Goal: Check status: Check status

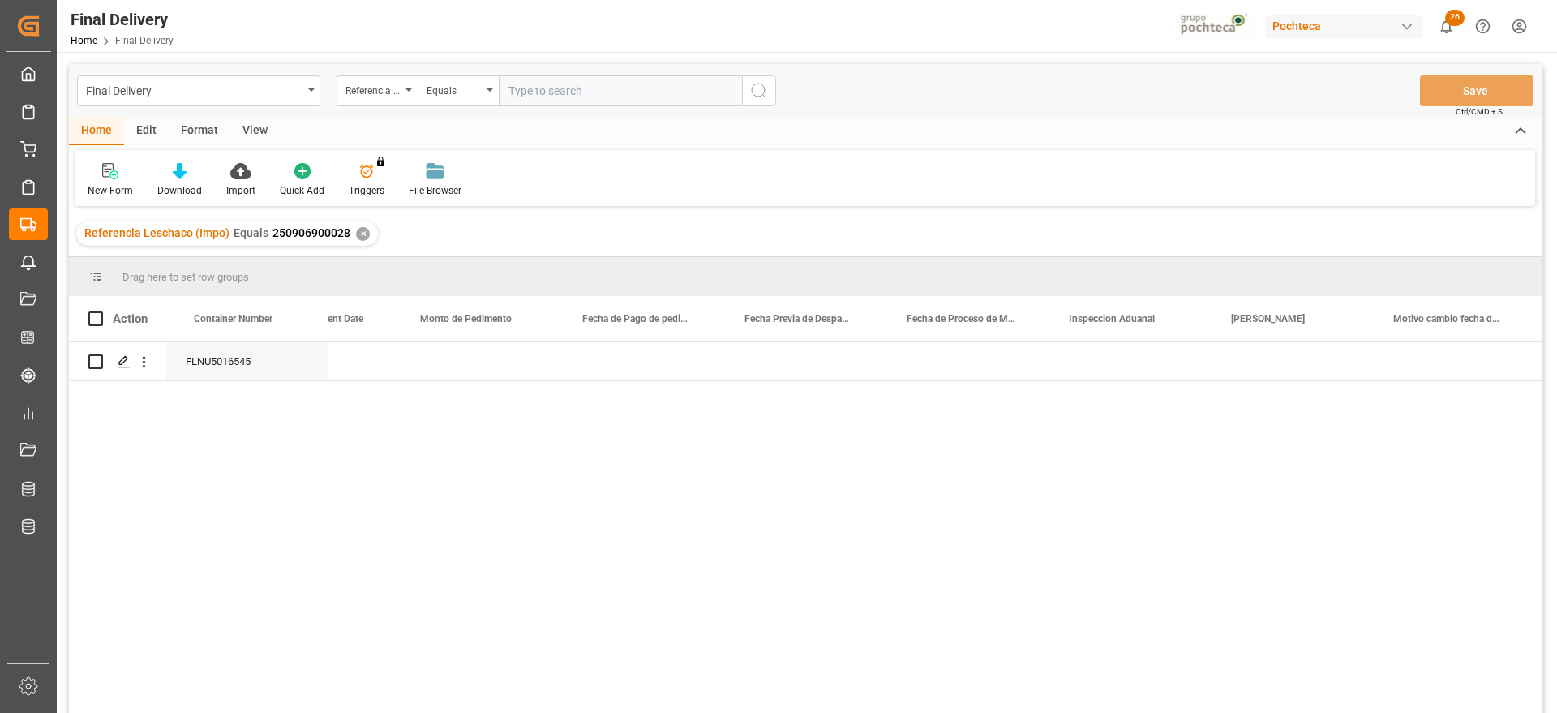
scroll to position [0, 3496]
click at [359, 233] on div "✕" at bounding box center [363, 234] width 14 height 14
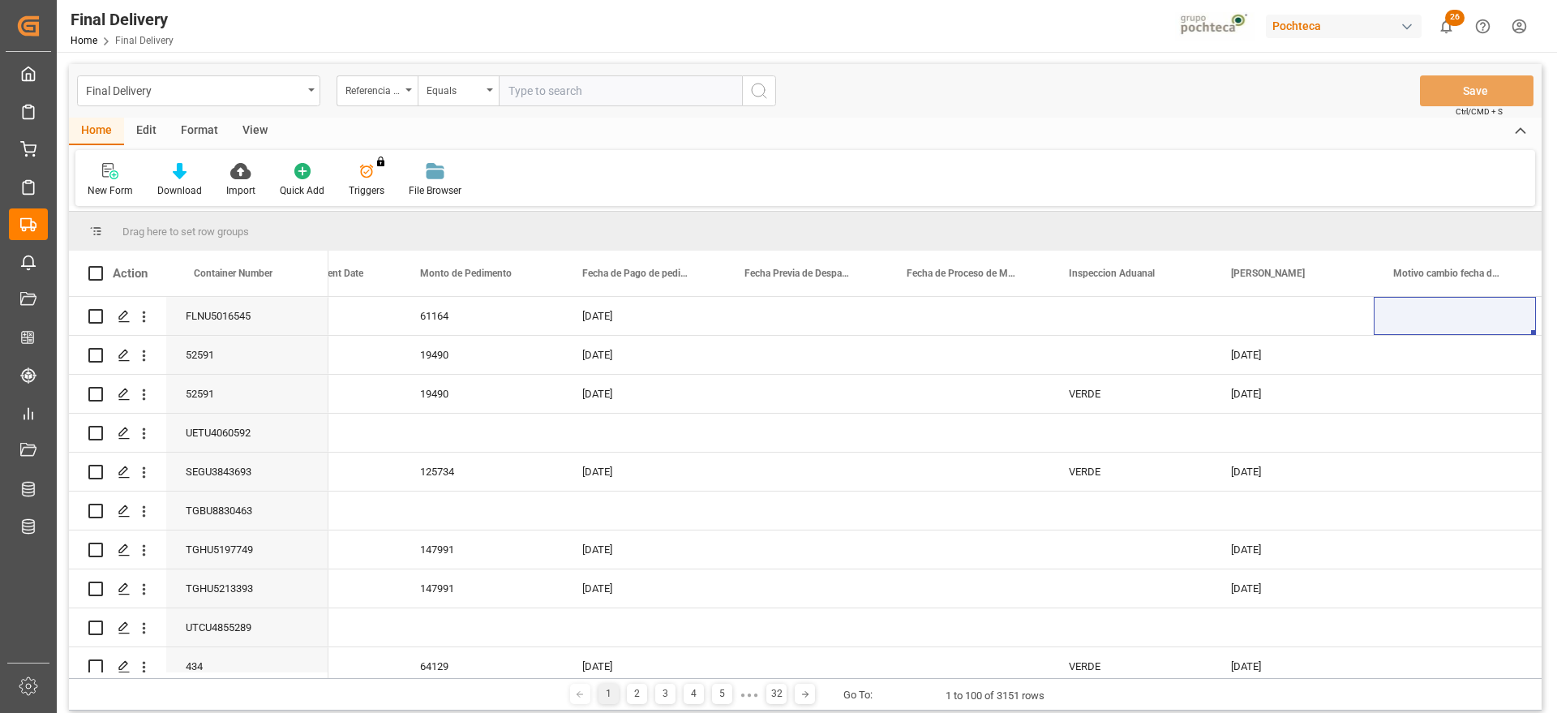
click at [588, 93] on input "text" at bounding box center [620, 90] width 243 height 31
paste input "250906900194"
type input "250906900194"
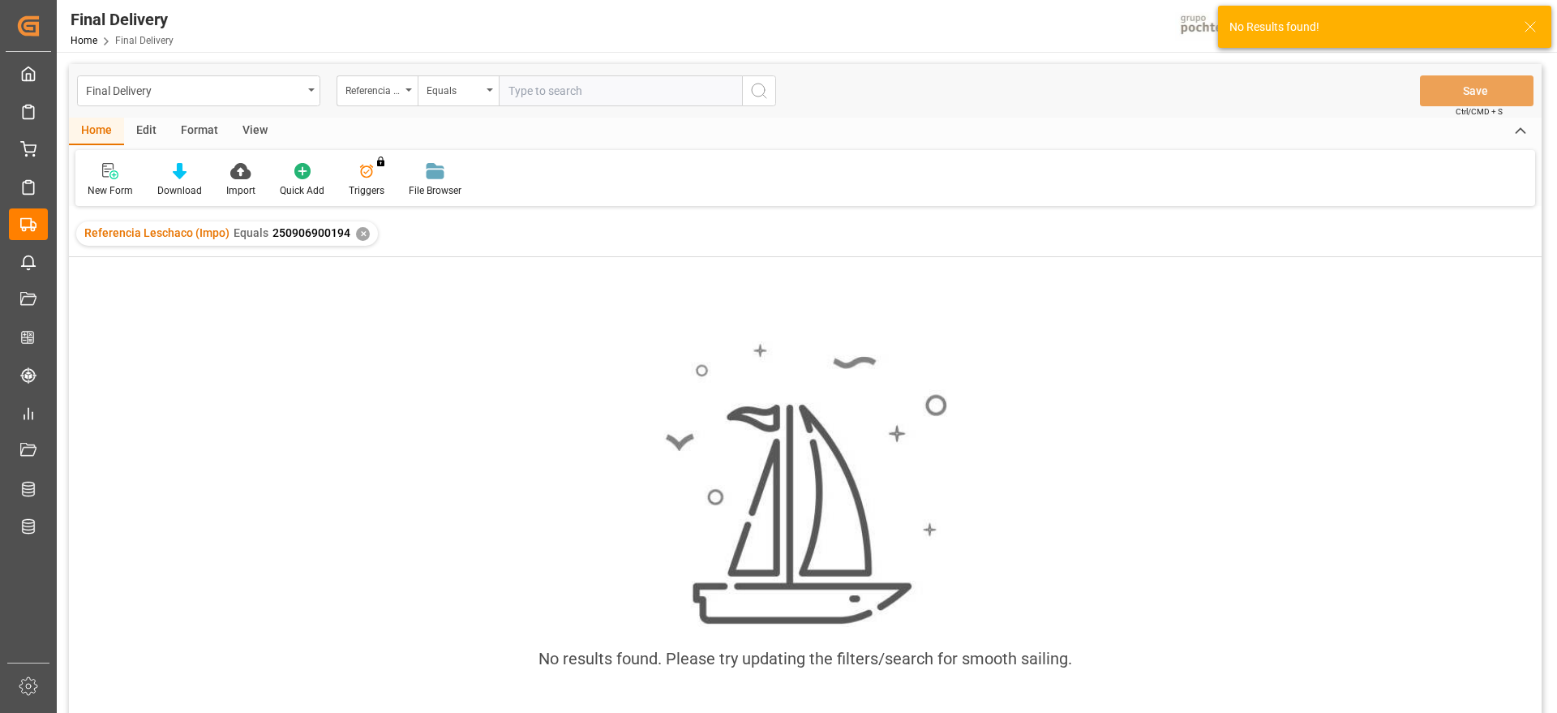
click at [356, 234] on div "✕" at bounding box center [363, 234] width 14 height 14
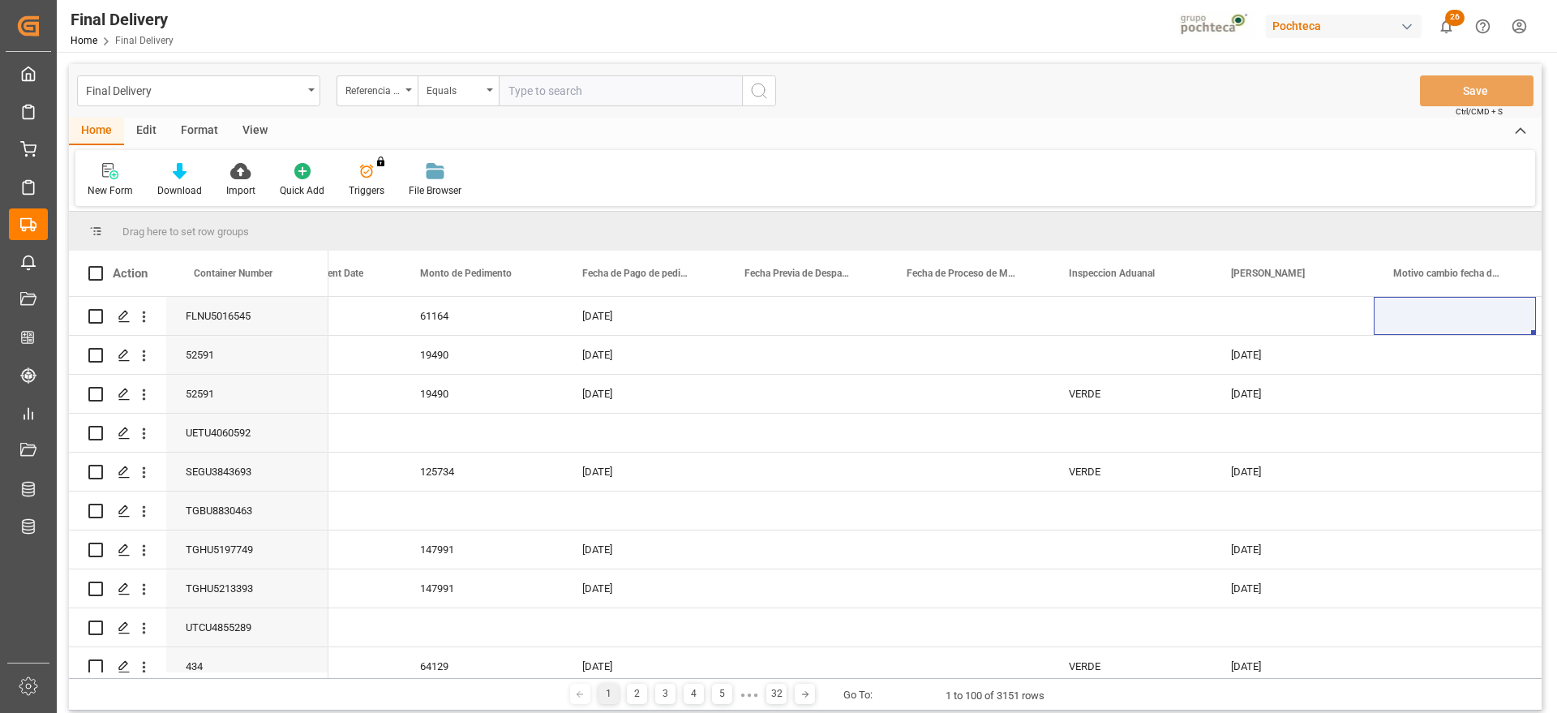
click at [536, 79] on input "text" at bounding box center [620, 90] width 243 height 31
paste input "250906900194"
type input "250906900194"
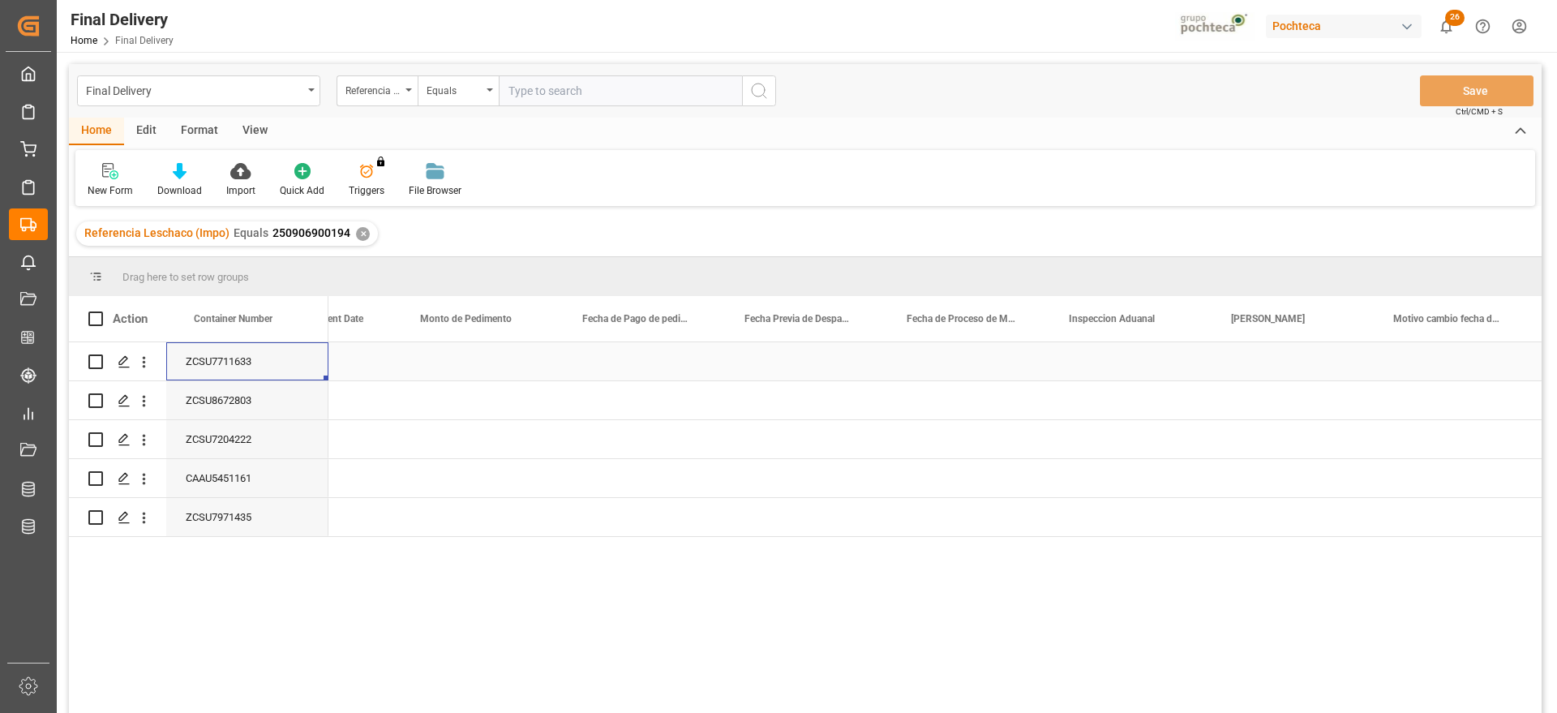
click at [259, 372] on div "ZCSU7711633" at bounding box center [247, 361] width 162 height 38
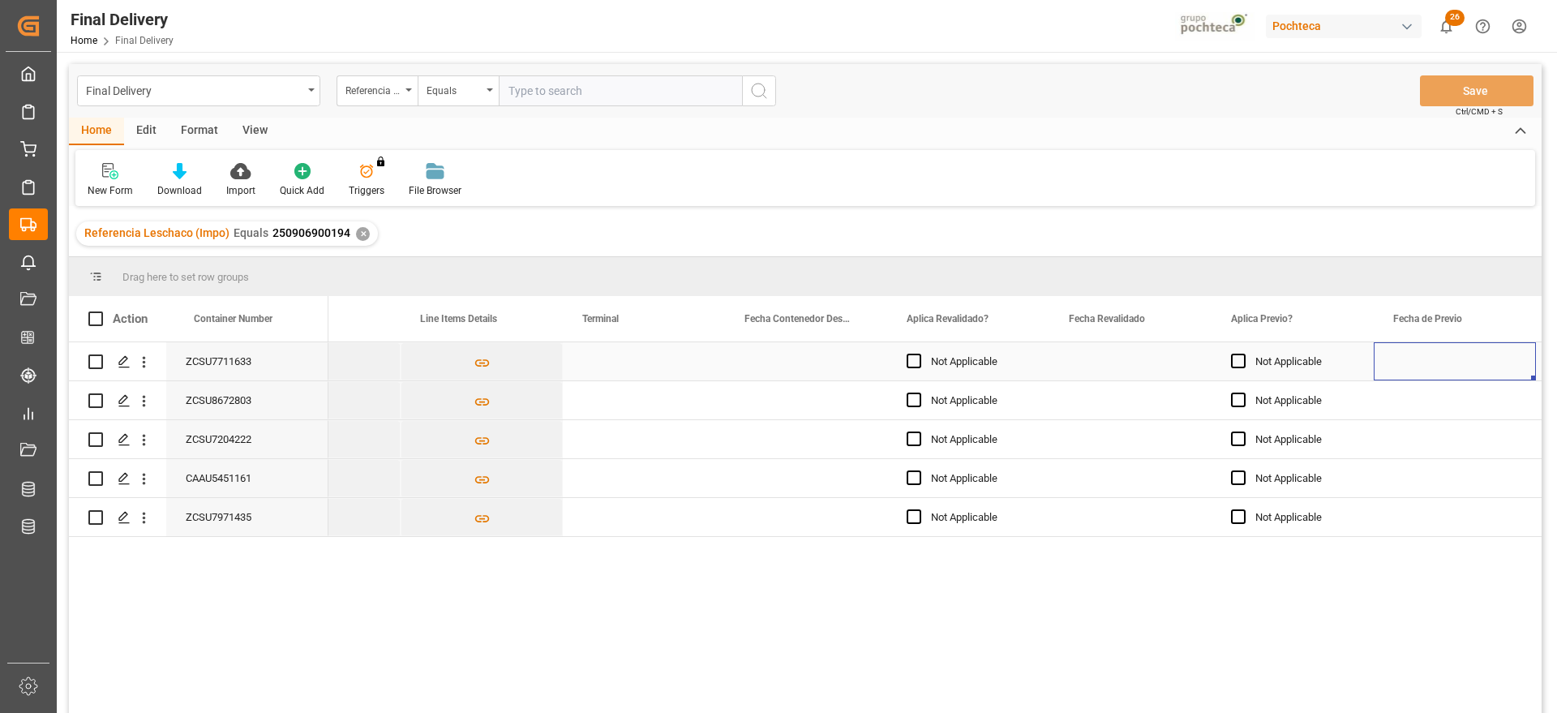
click at [1139, 358] on div "Press SPACE to select this row." at bounding box center [1131, 361] width 162 height 38
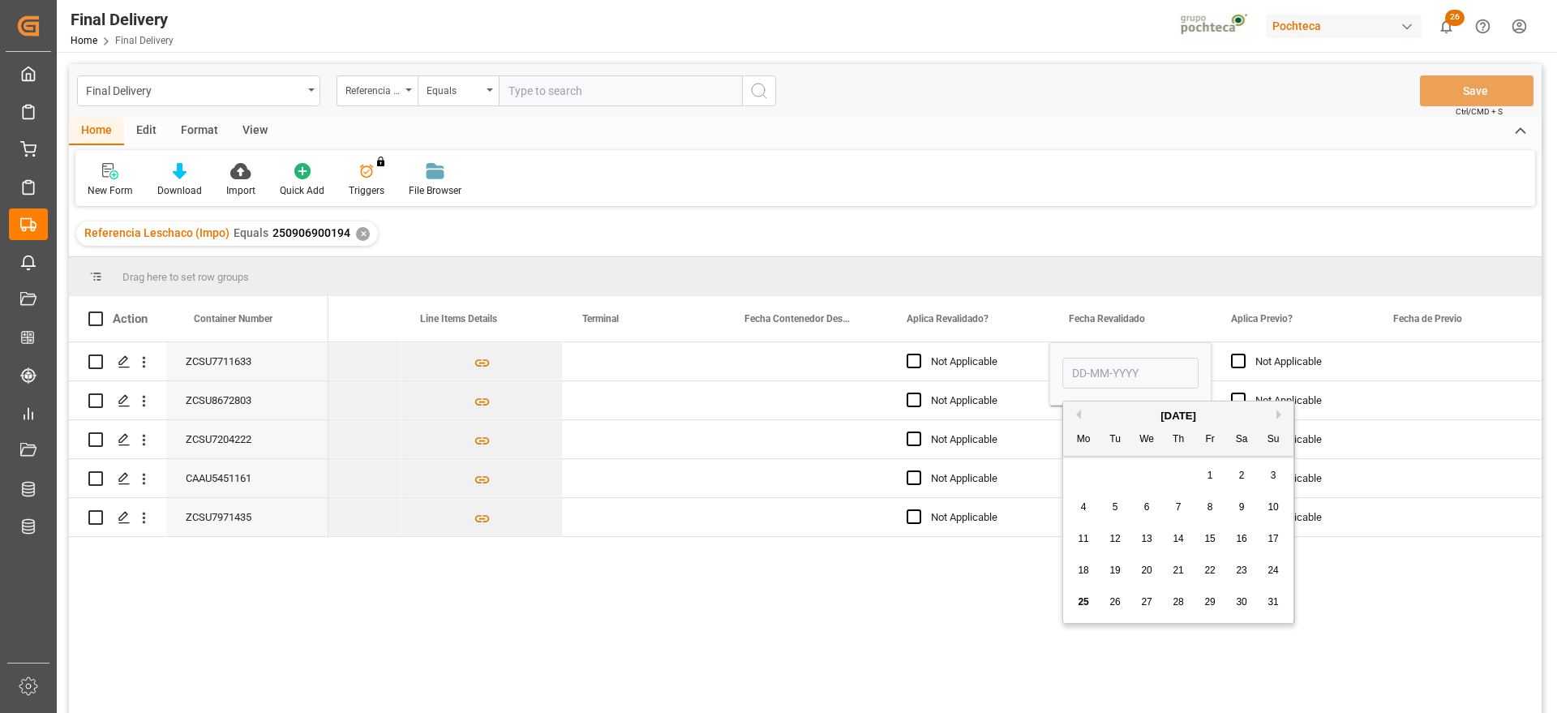
click at [1088, 586] on div "25 26 27 28 29 30 31" at bounding box center [1178, 602] width 221 height 32
click at [1088, 597] on span "25" at bounding box center [1083, 601] width 11 height 11
type input "25-08-2025"
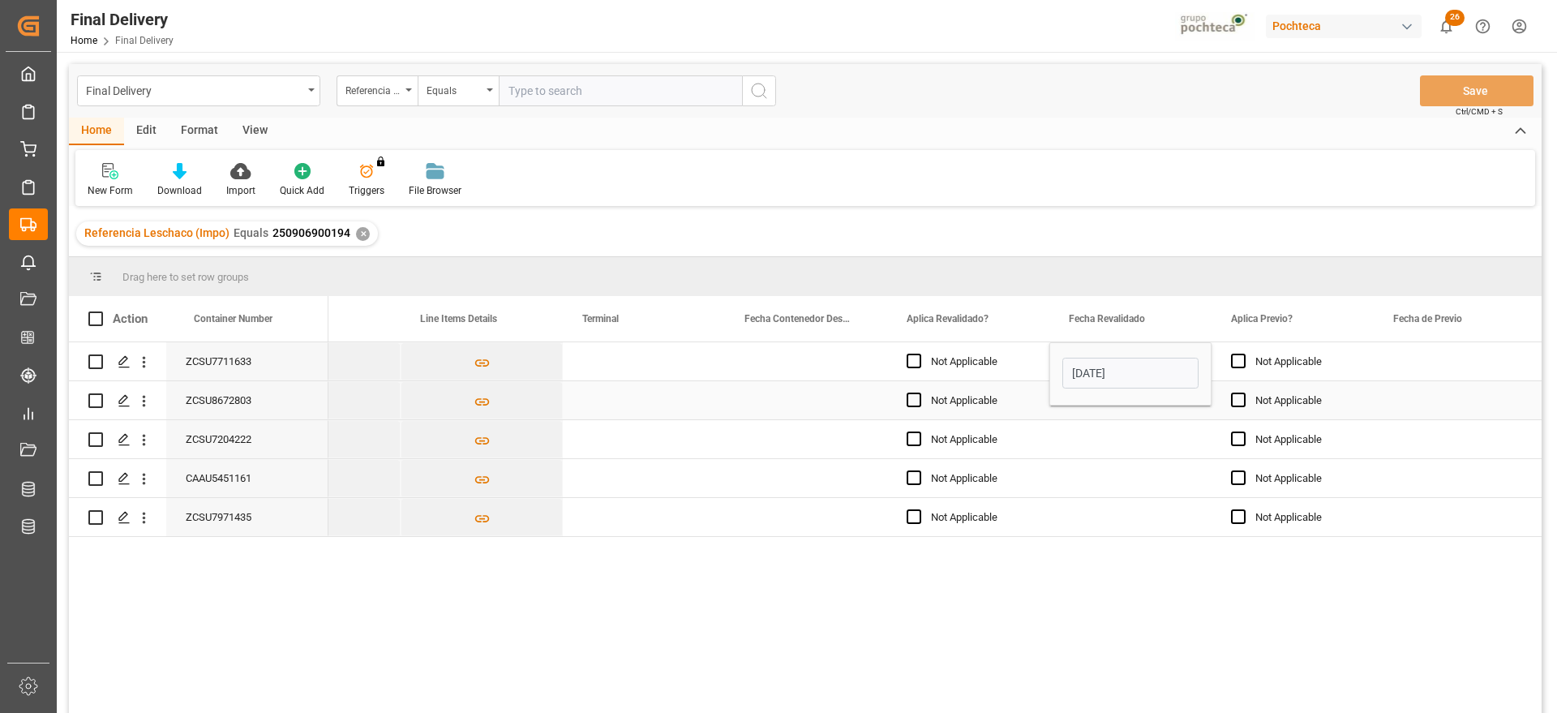
drag, startPoint x: 1397, startPoint y: 371, endPoint x: 1310, endPoint y: 370, distance: 87.6
click at [1396, 370] on div "Press SPACE to select this row." at bounding box center [1455, 361] width 162 height 38
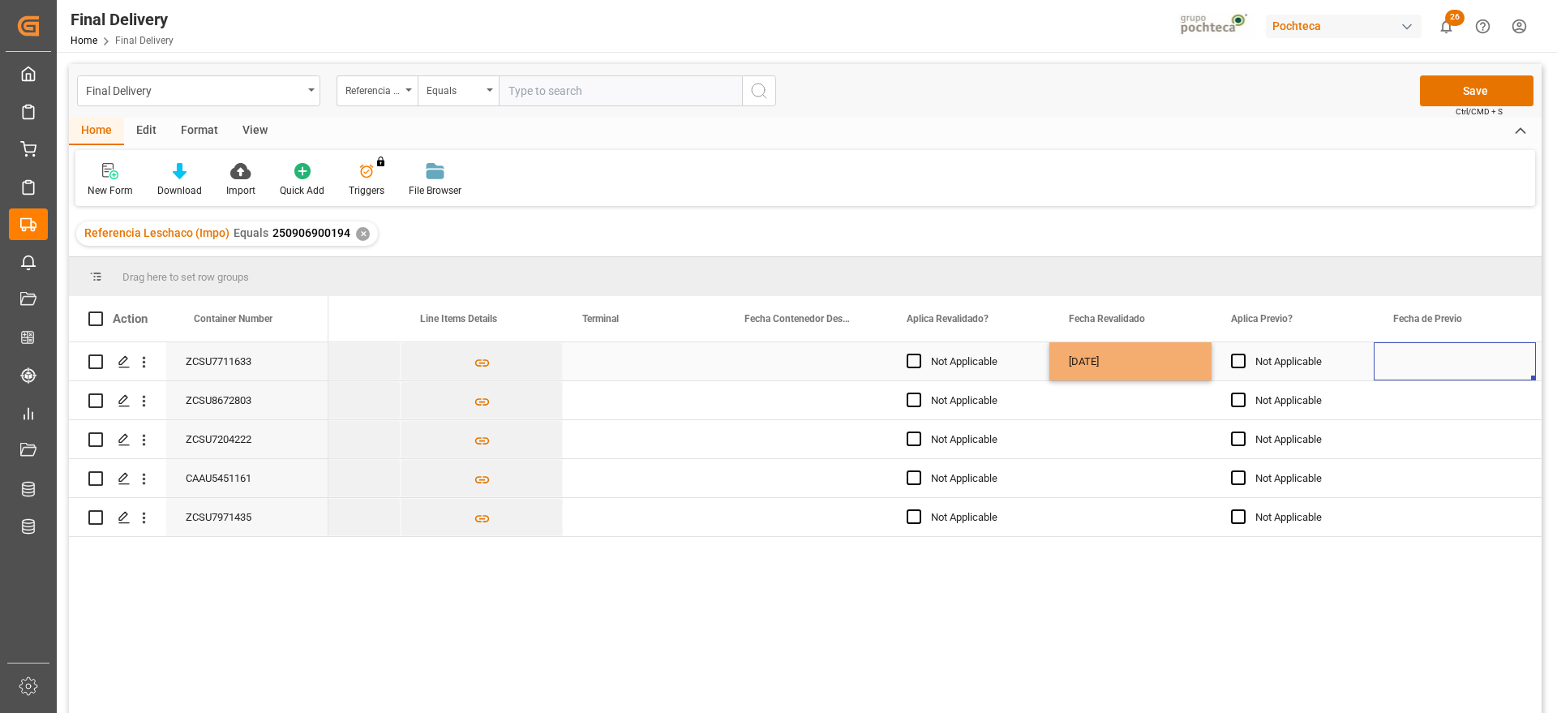
click at [1145, 353] on div "25-08-2025" at bounding box center [1131, 361] width 162 height 38
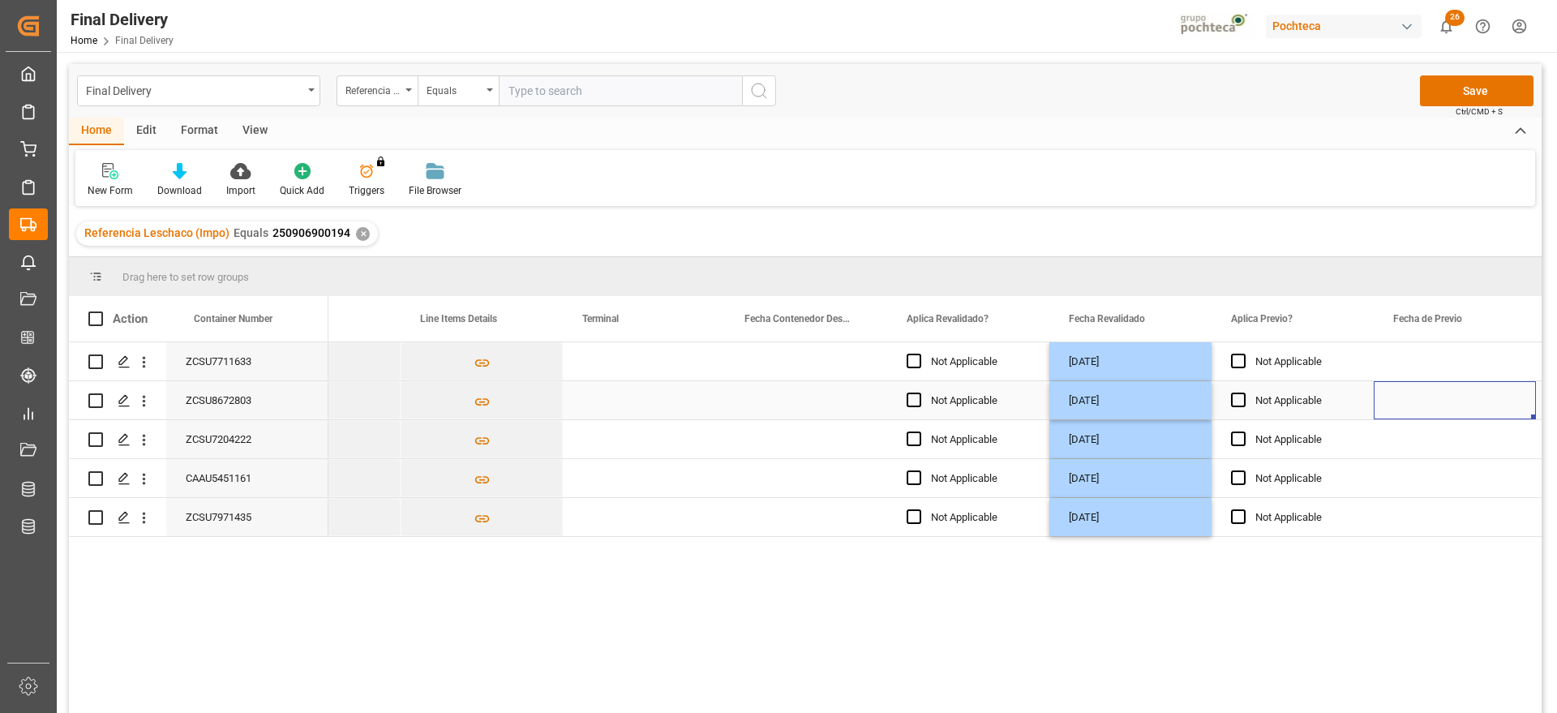
click at [1433, 414] on div "Press SPACE to select this row." at bounding box center [1455, 400] width 162 height 38
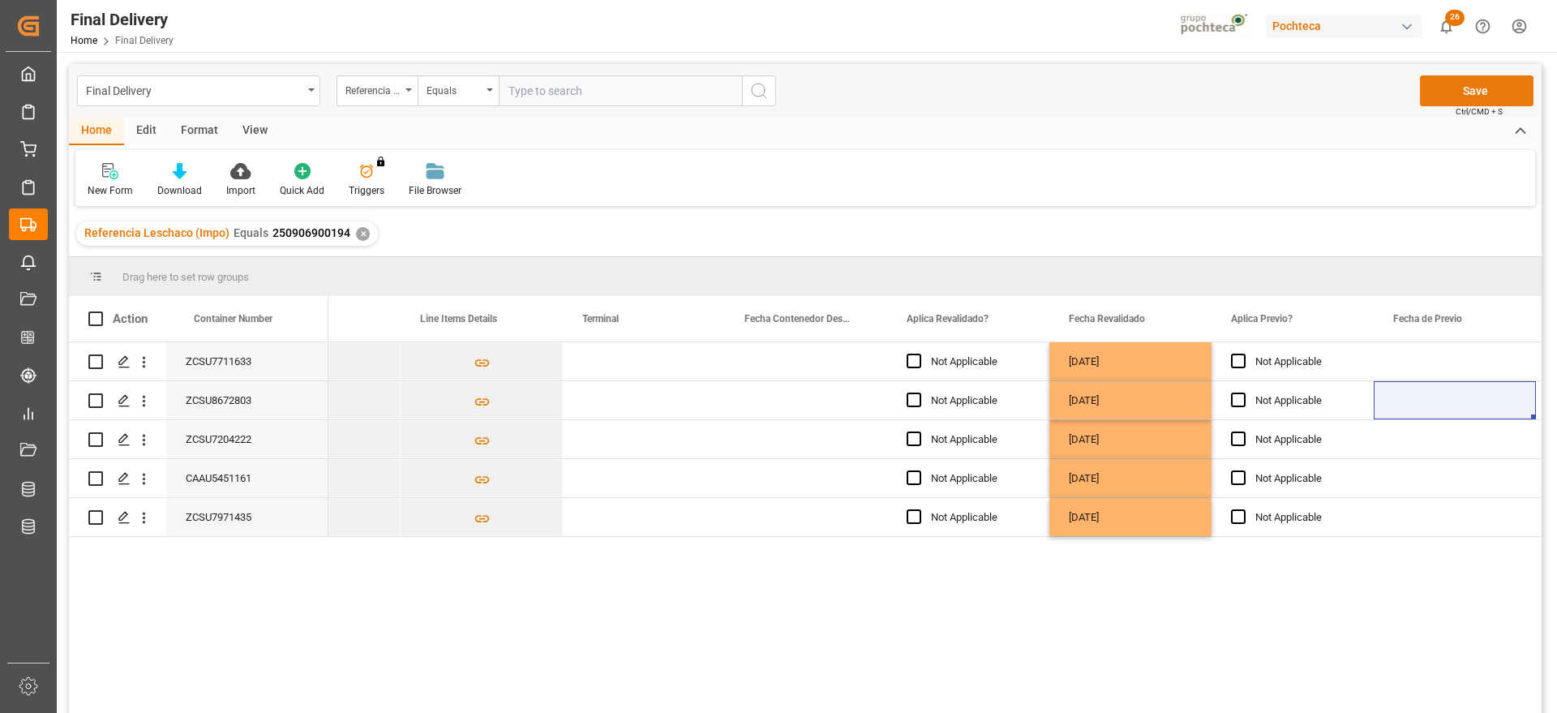
click at [1457, 92] on button "Save" at bounding box center [1477, 90] width 114 height 31
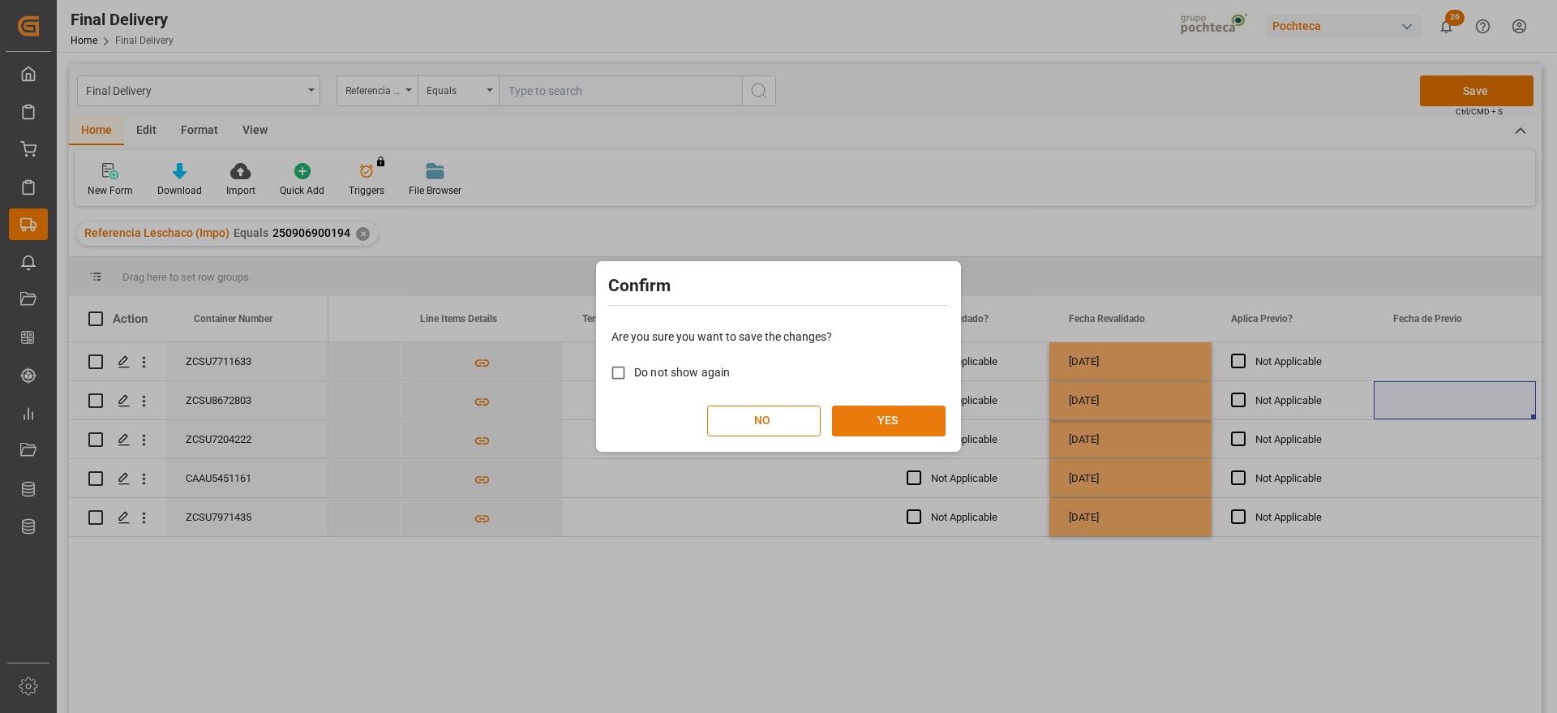
click at [901, 408] on button "YES" at bounding box center [889, 421] width 114 height 31
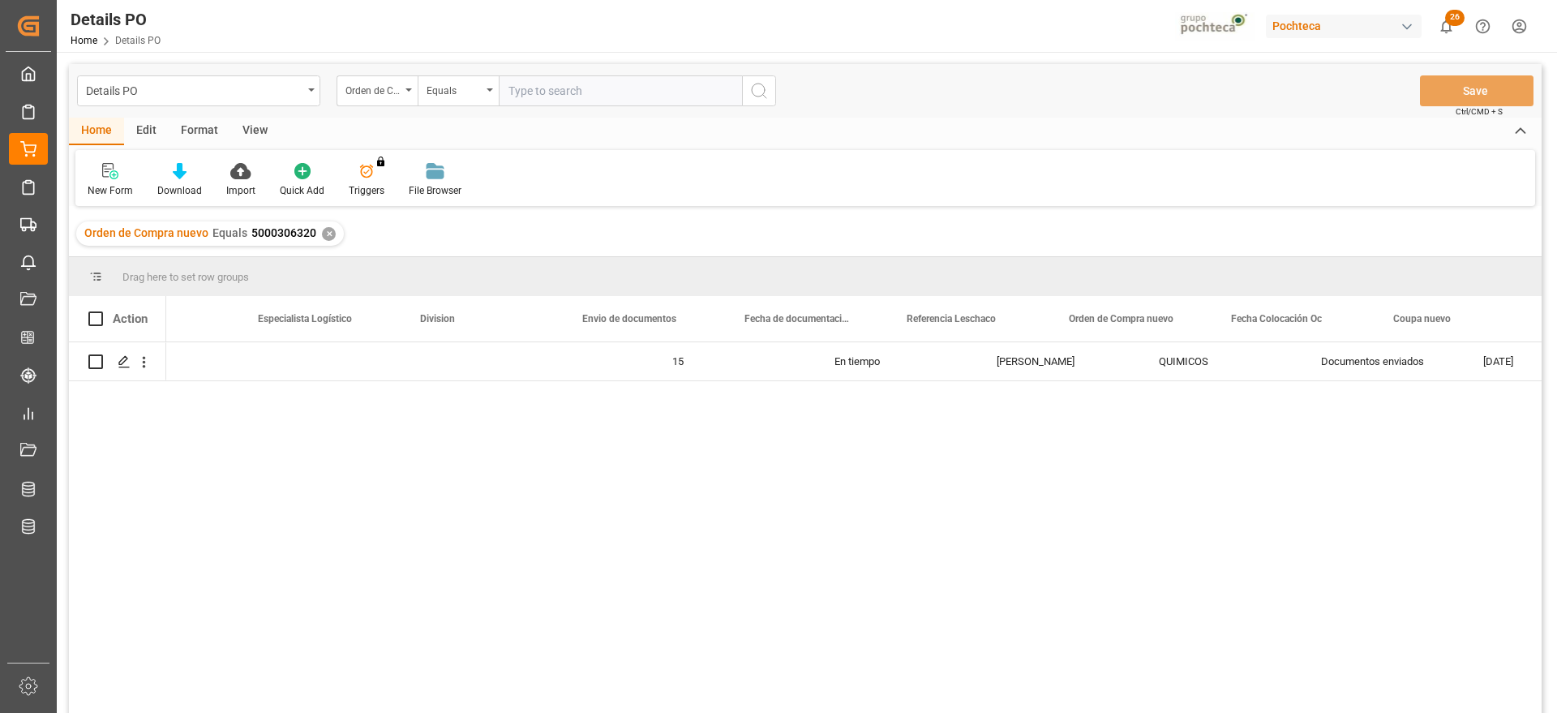
scroll to position [0, 739]
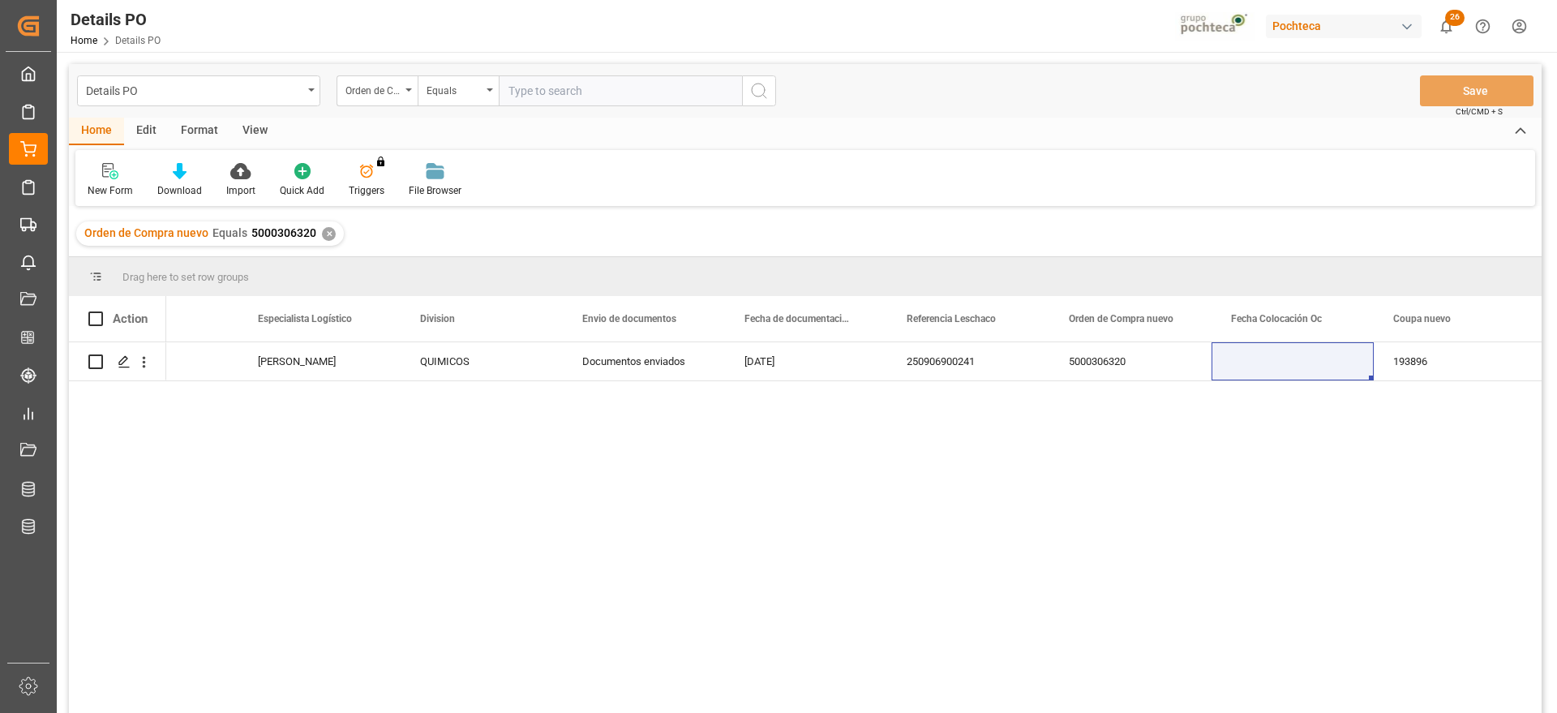
click at [326, 230] on div "✕" at bounding box center [329, 234] width 14 height 14
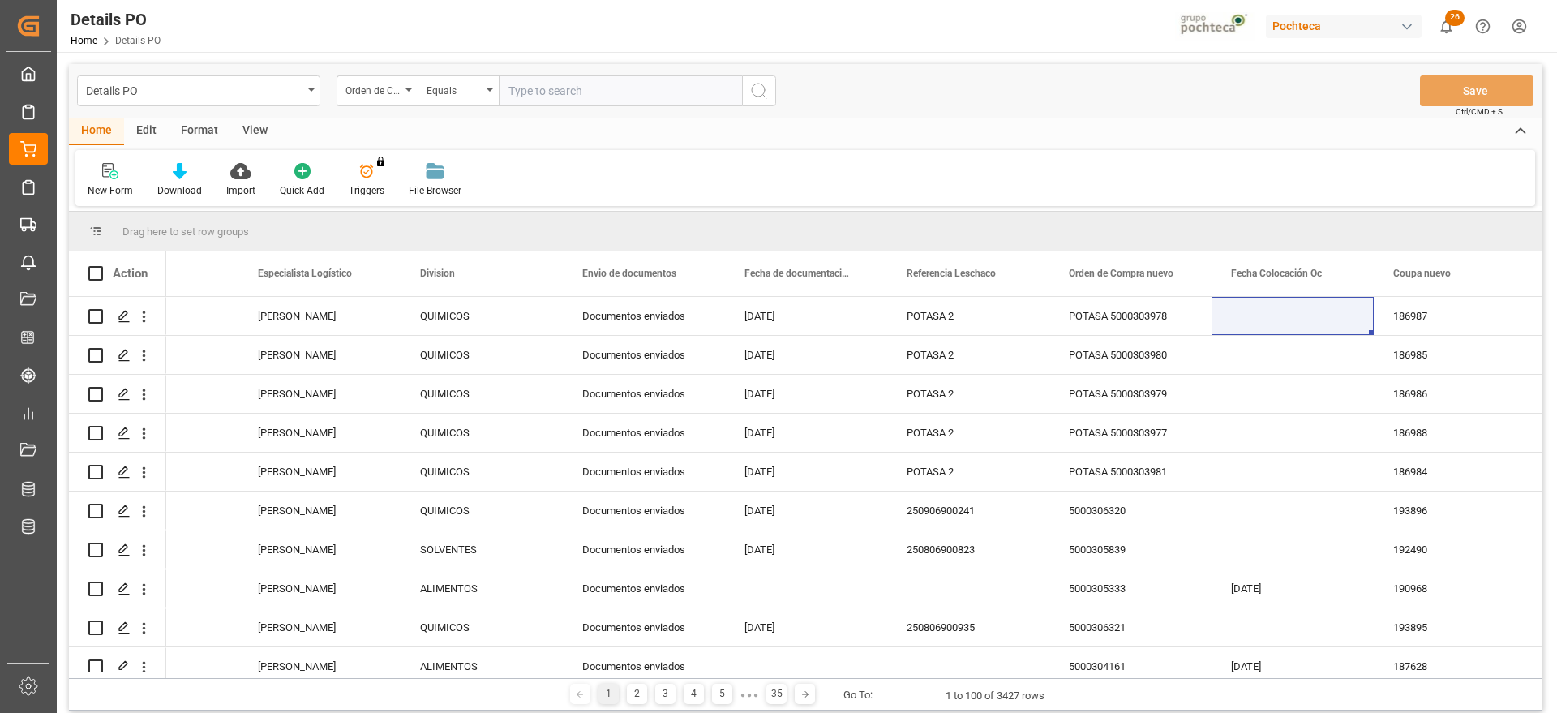
click at [560, 88] on input "text" at bounding box center [620, 90] width 243 height 31
paste input "5000299665"
type input "5000299665"
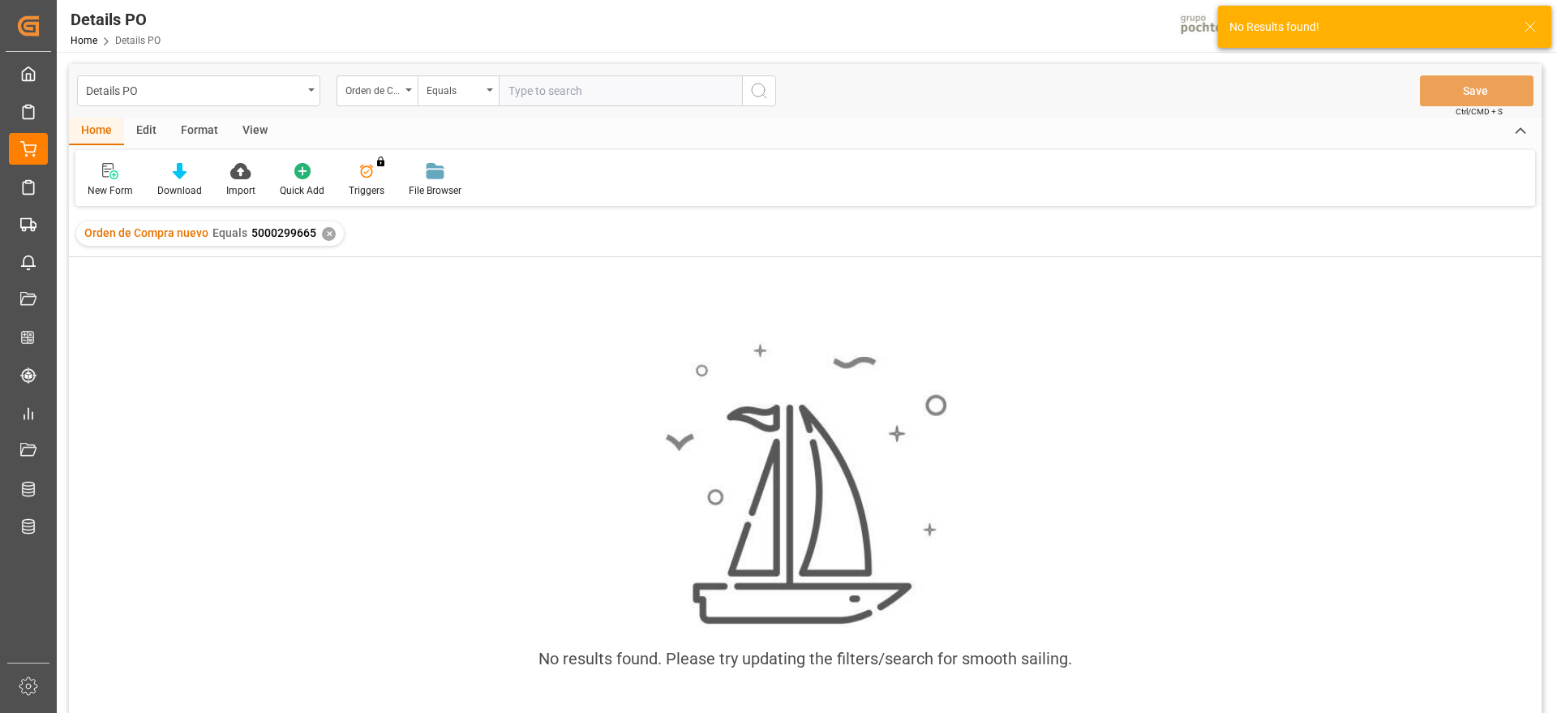
click at [324, 232] on div "✕" at bounding box center [329, 234] width 14 height 14
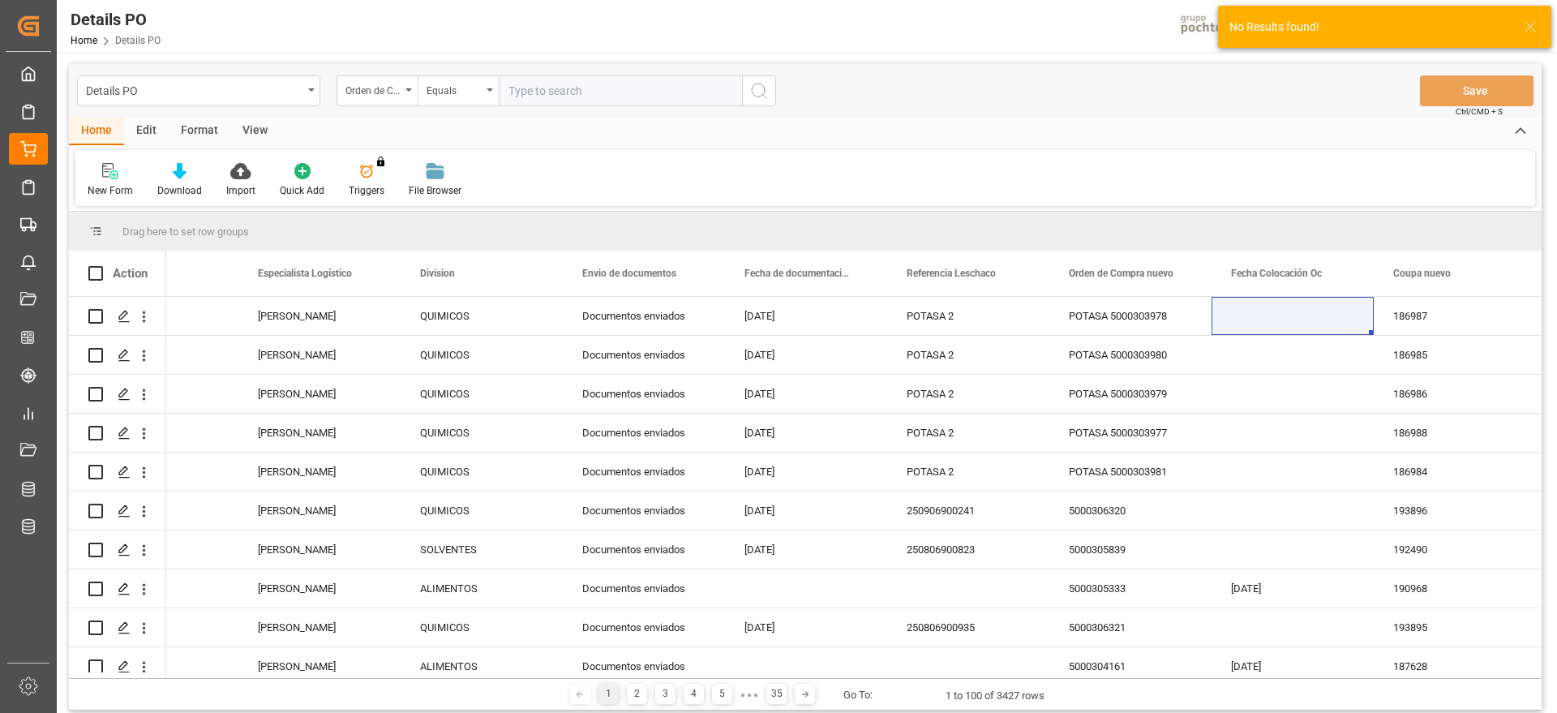
click at [579, 86] on input "text" at bounding box center [620, 90] width 243 height 31
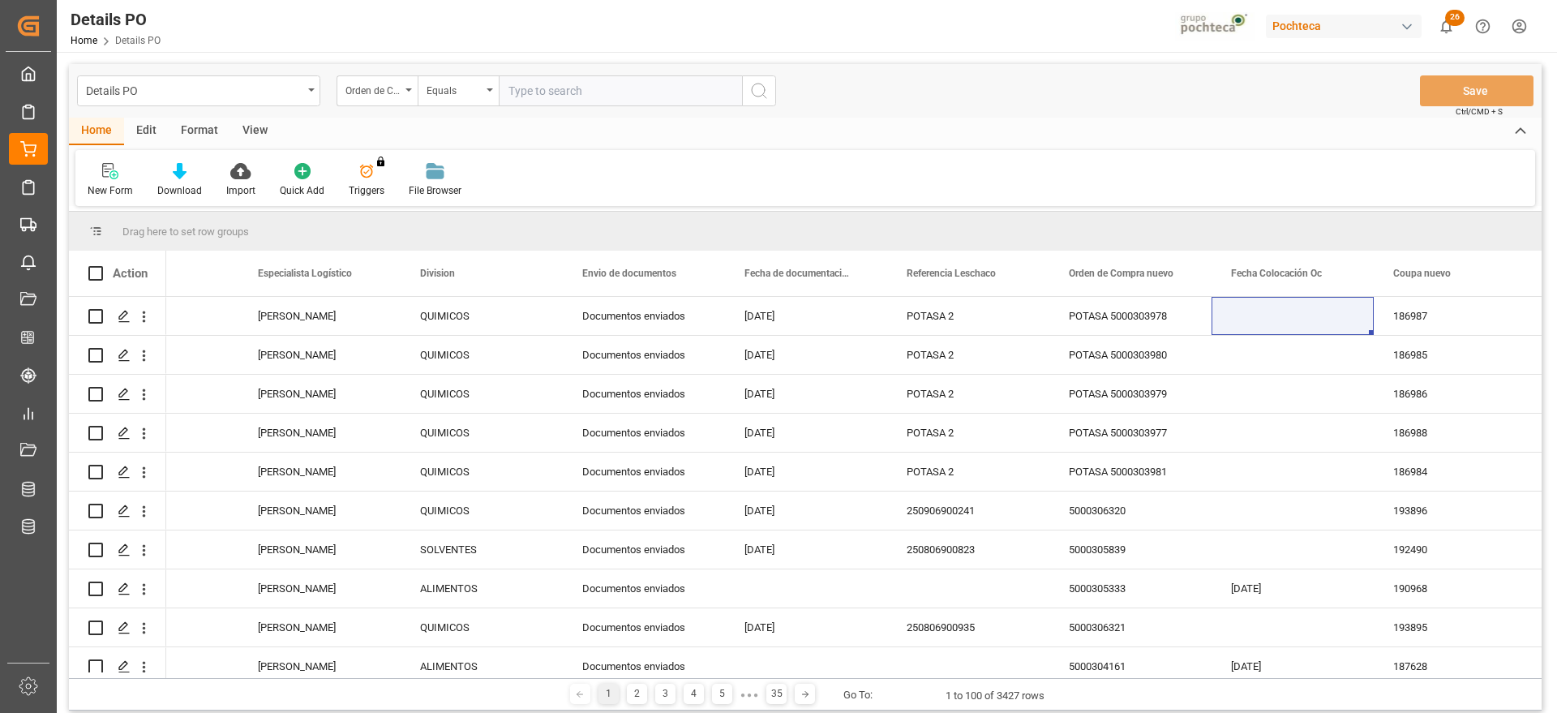
paste input "5000299665"
type input "5000299665"
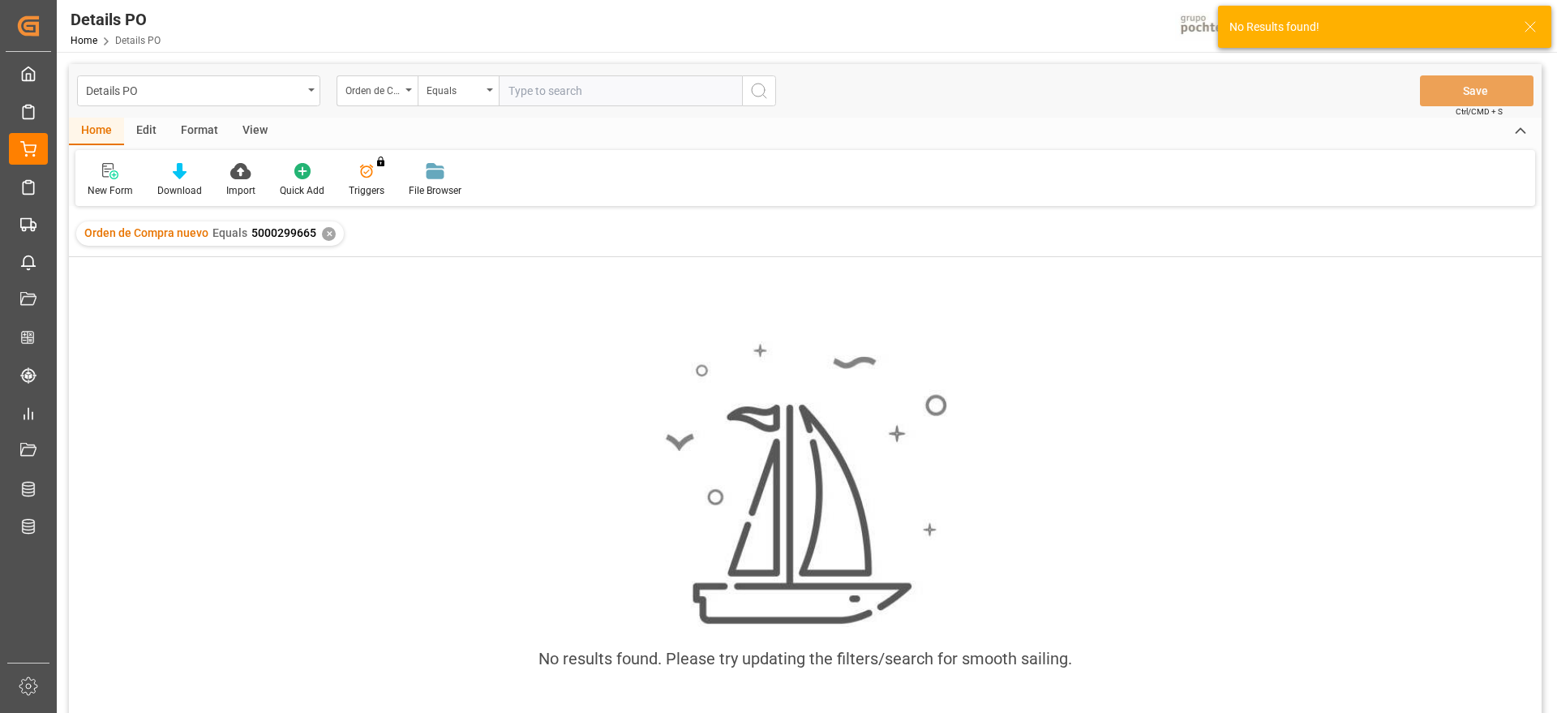
click at [322, 235] on div "✕" at bounding box center [329, 234] width 14 height 14
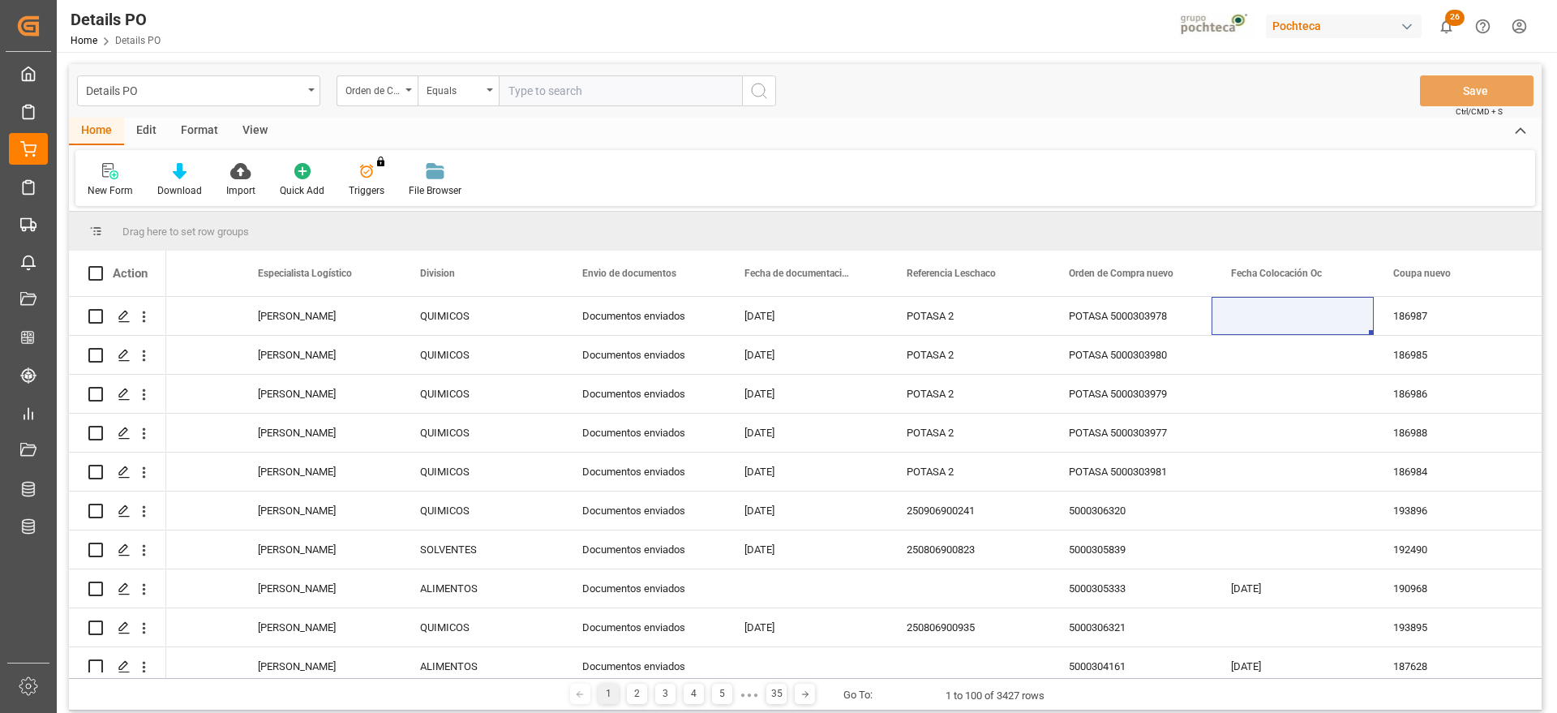
click at [541, 91] on input "text" at bounding box center [620, 90] width 243 height 31
paste input "5000299666"
type input "5000299666"
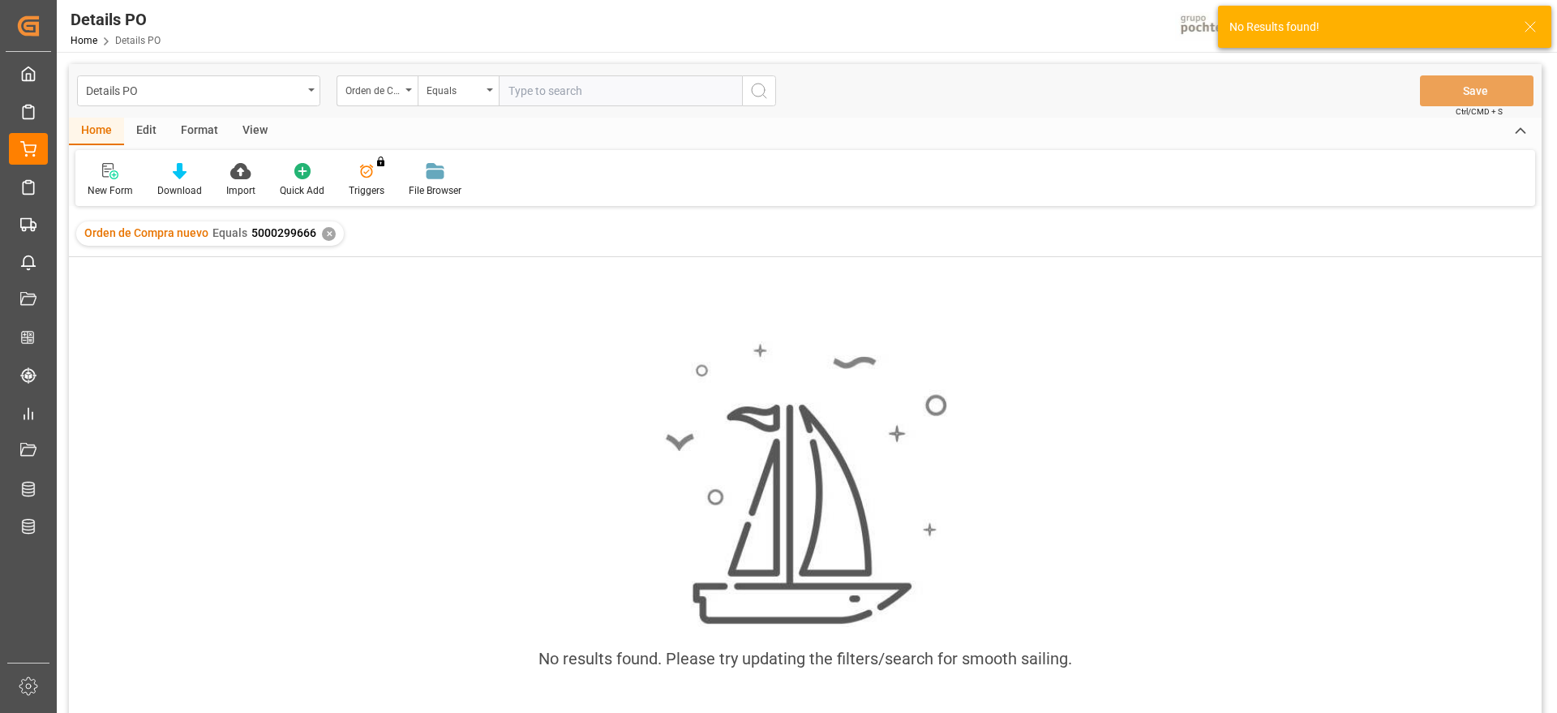
click at [323, 234] on div "✕" at bounding box center [329, 234] width 14 height 14
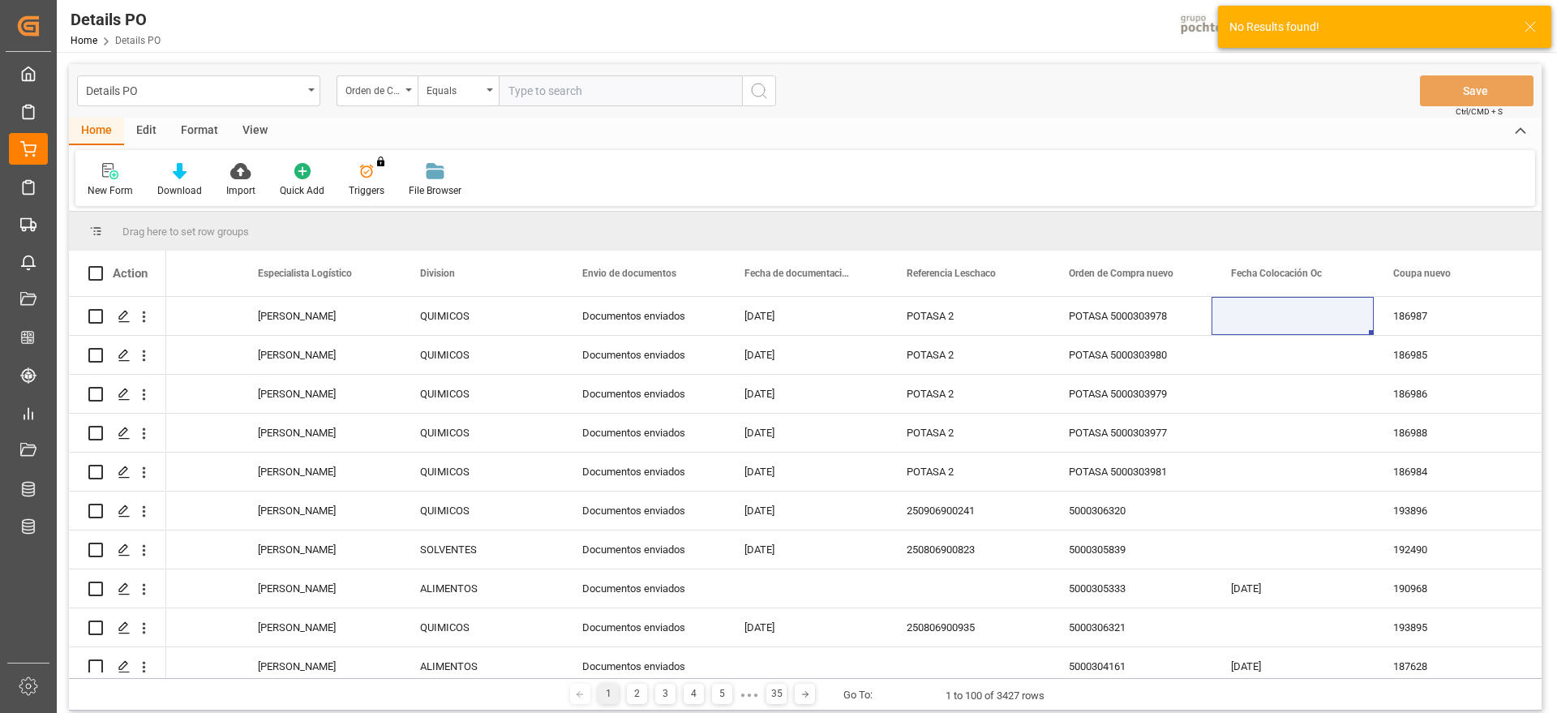
click at [562, 92] on input "text" at bounding box center [620, 90] width 243 height 31
paste input "5000299666"
type input "5000299666"
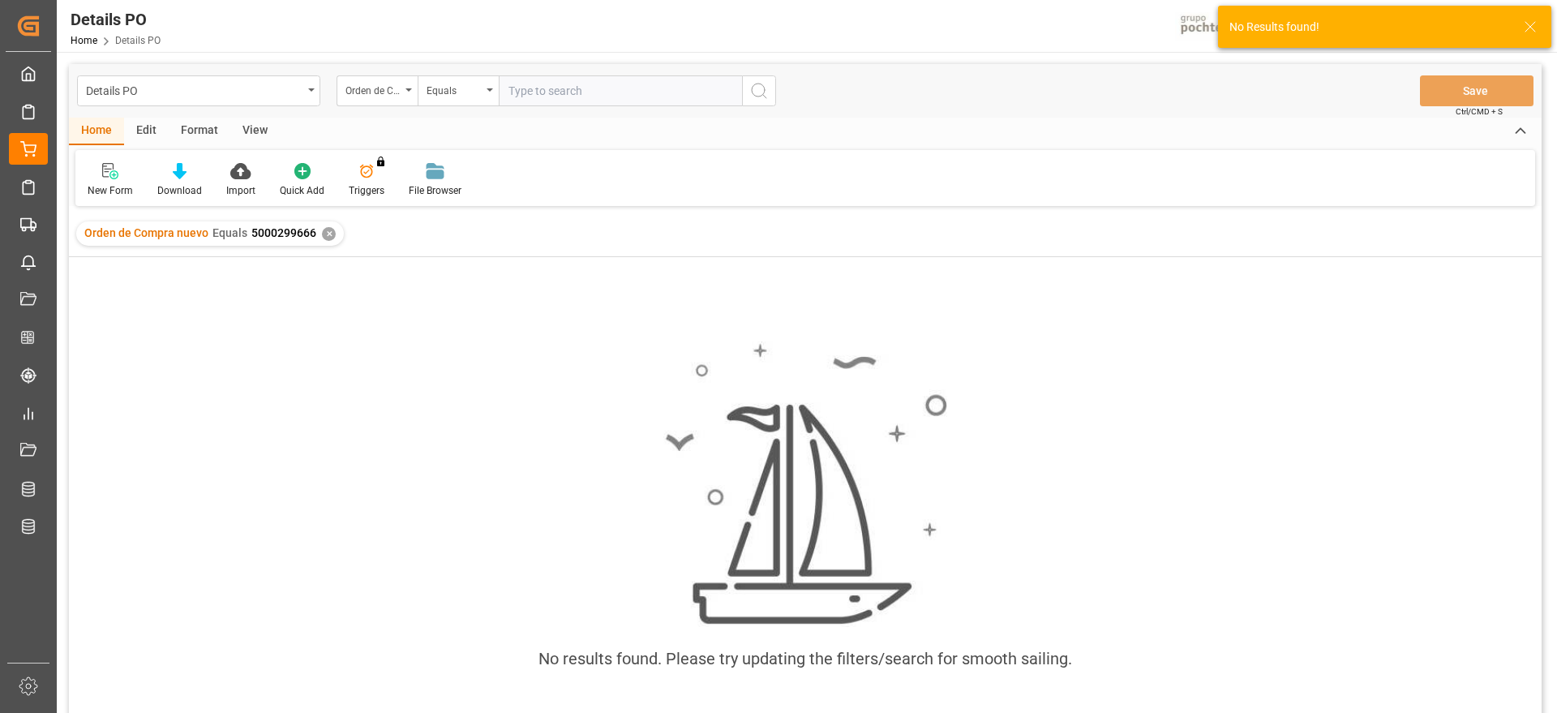
click at [333, 230] on div "Orden de Compra nuevo Equals 5000299666 ✕" at bounding box center [210, 233] width 268 height 24
click at [326, 232] on div "✕" at bounding box center [329, 234] width 14 height 14
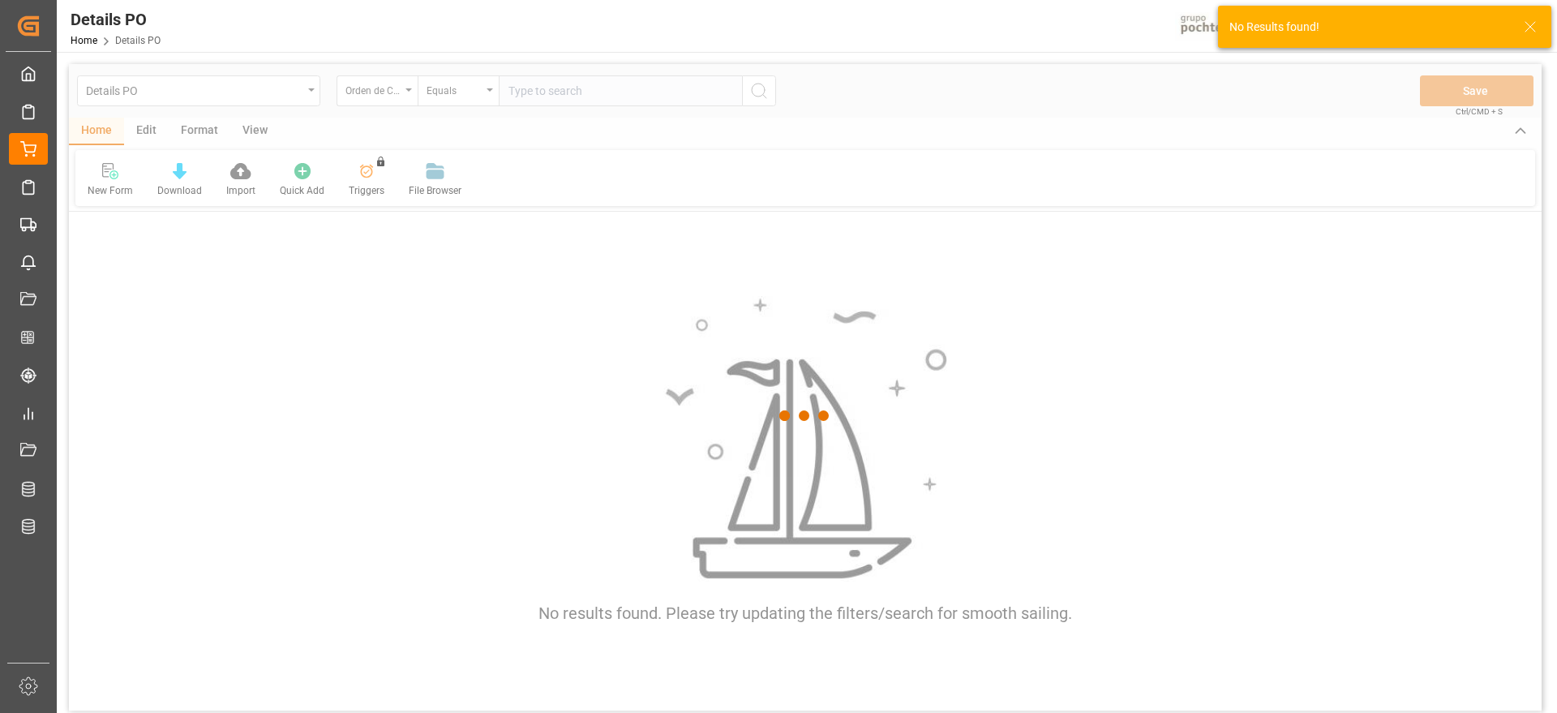
click at [598, 300] on div at bounding box center [805, 415] width 1473 height 703
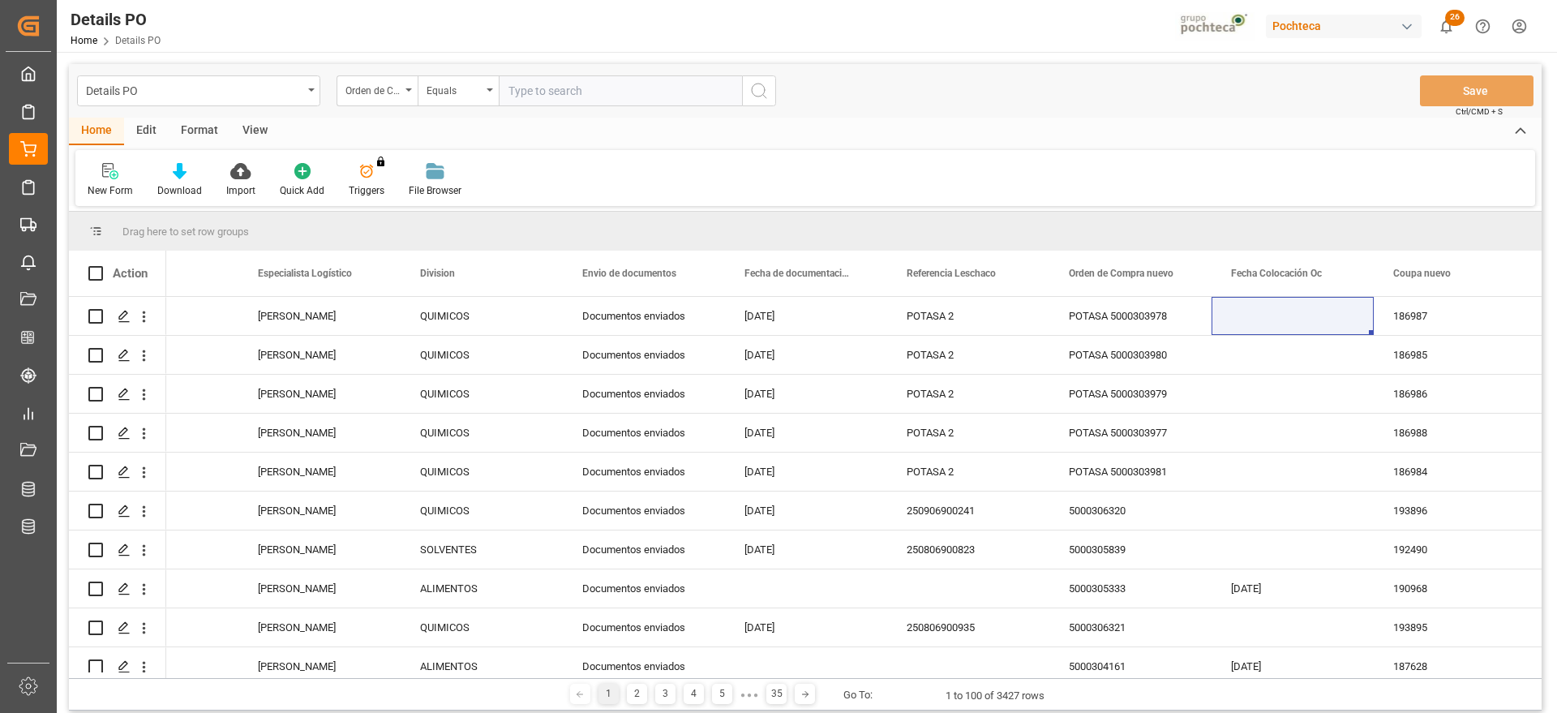
click at [532, 93] on input "text" at bounding box center [620, 90] width 243 height 31
type input "p"
click at [1239, 442] on div "Press SPACE to select this row." at bounding box center [1293, 433] width 162 height 38
click at [1119, 330] on div "POTASA 5000303978" at bounding box center [1131, 316] width 162 height 38
click at [935, 326] on div "POTASA 2" at bounding box center [968, 316] width 162 height 38
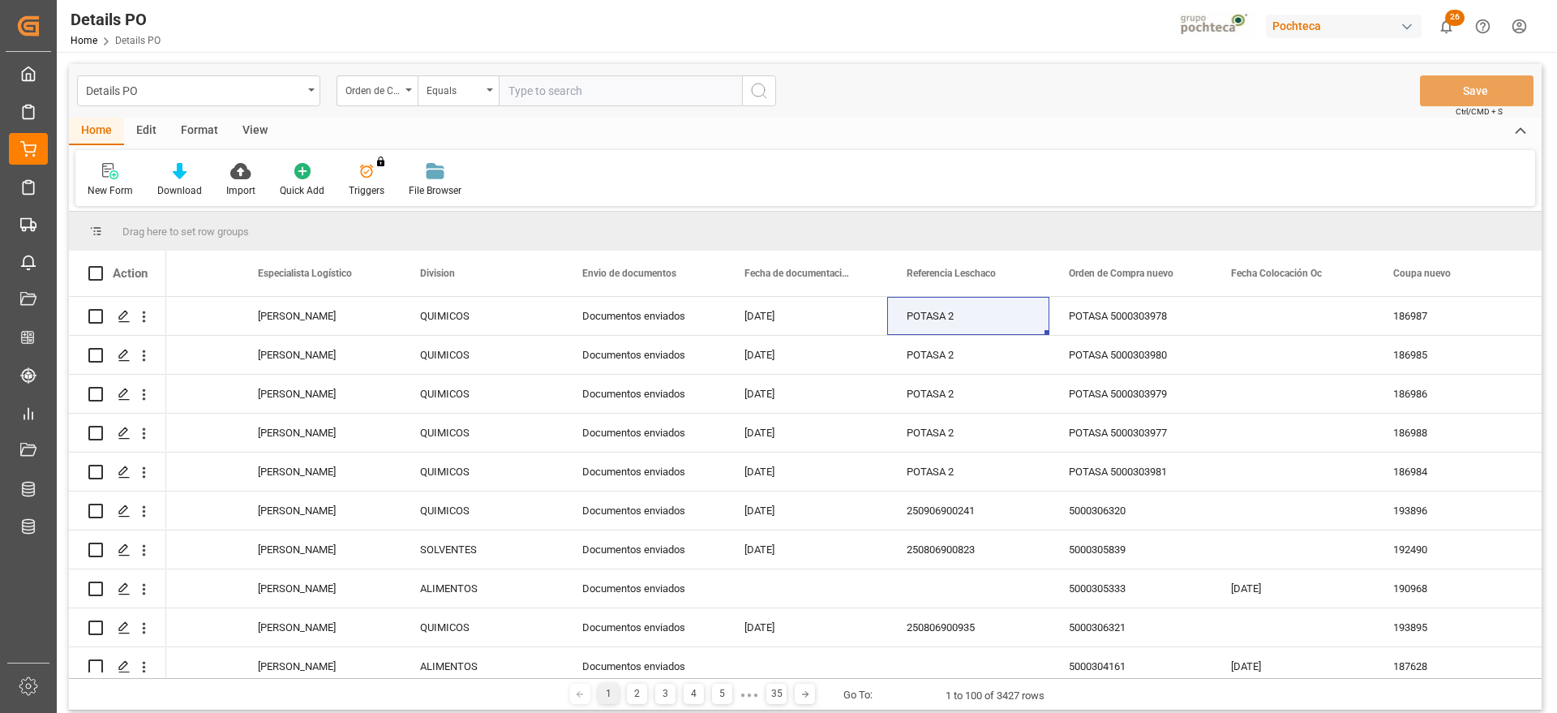
click at [572, 83] on input "text" at bounding box center [620, 90] width 243 height 31
click at [397, 92] on div "Orden de Compra nuevo" at bounding box center [373, 88] width 55 height 19
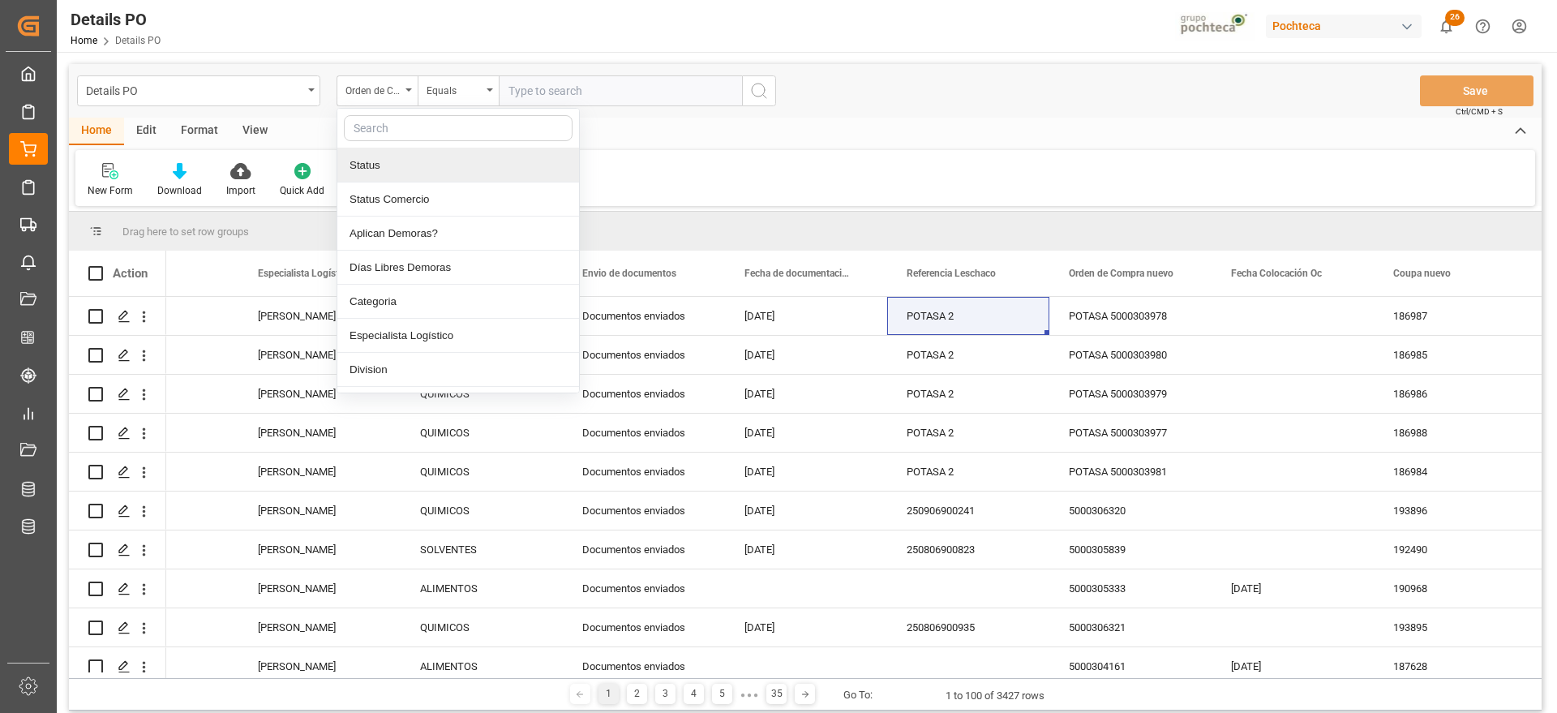
click at [380, 131] on input "text" at bounding box center [458, 128] width 229 height 26
click at [1144, 341] on div "POTASA 5000303980" at bounding box center [1131, 355] width 162 height 38
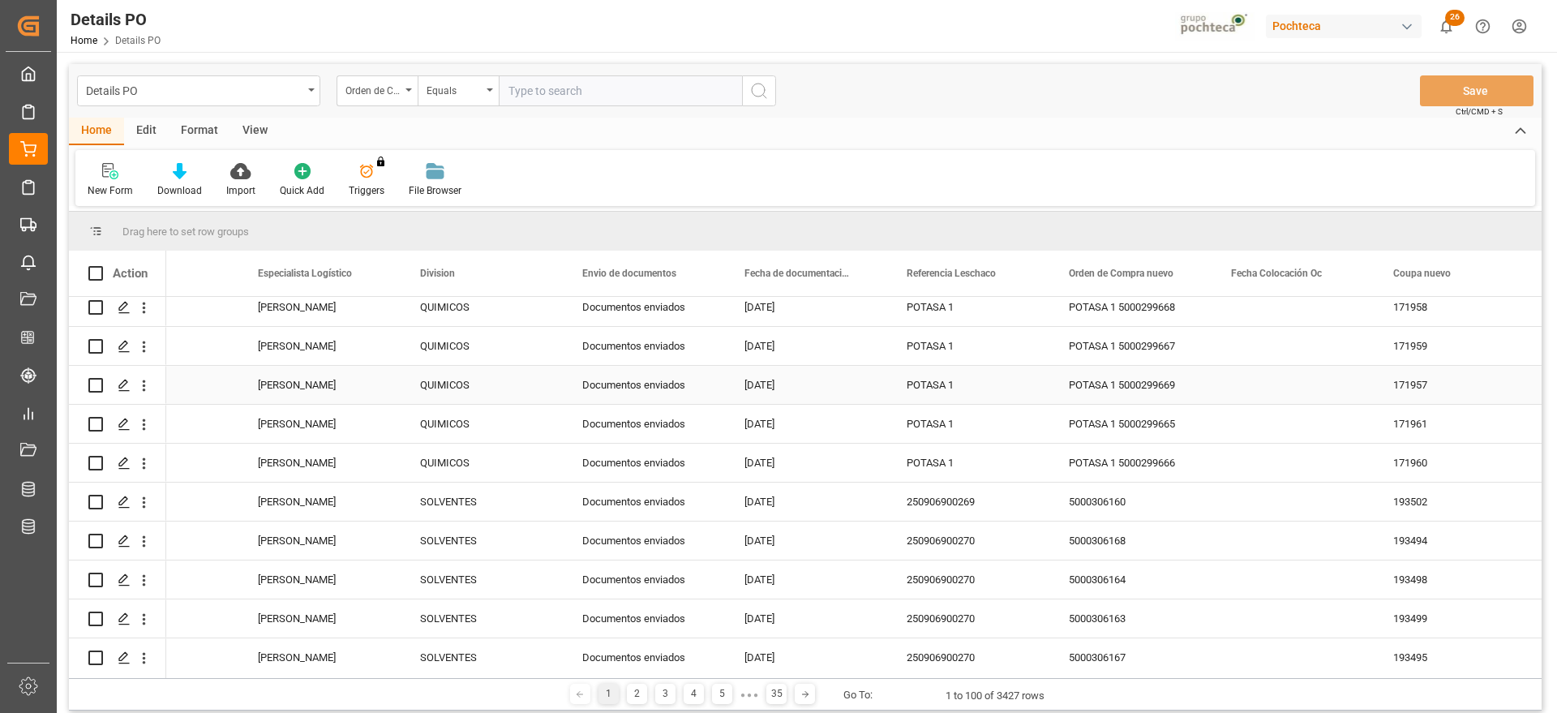
scroll to position [608, 0]
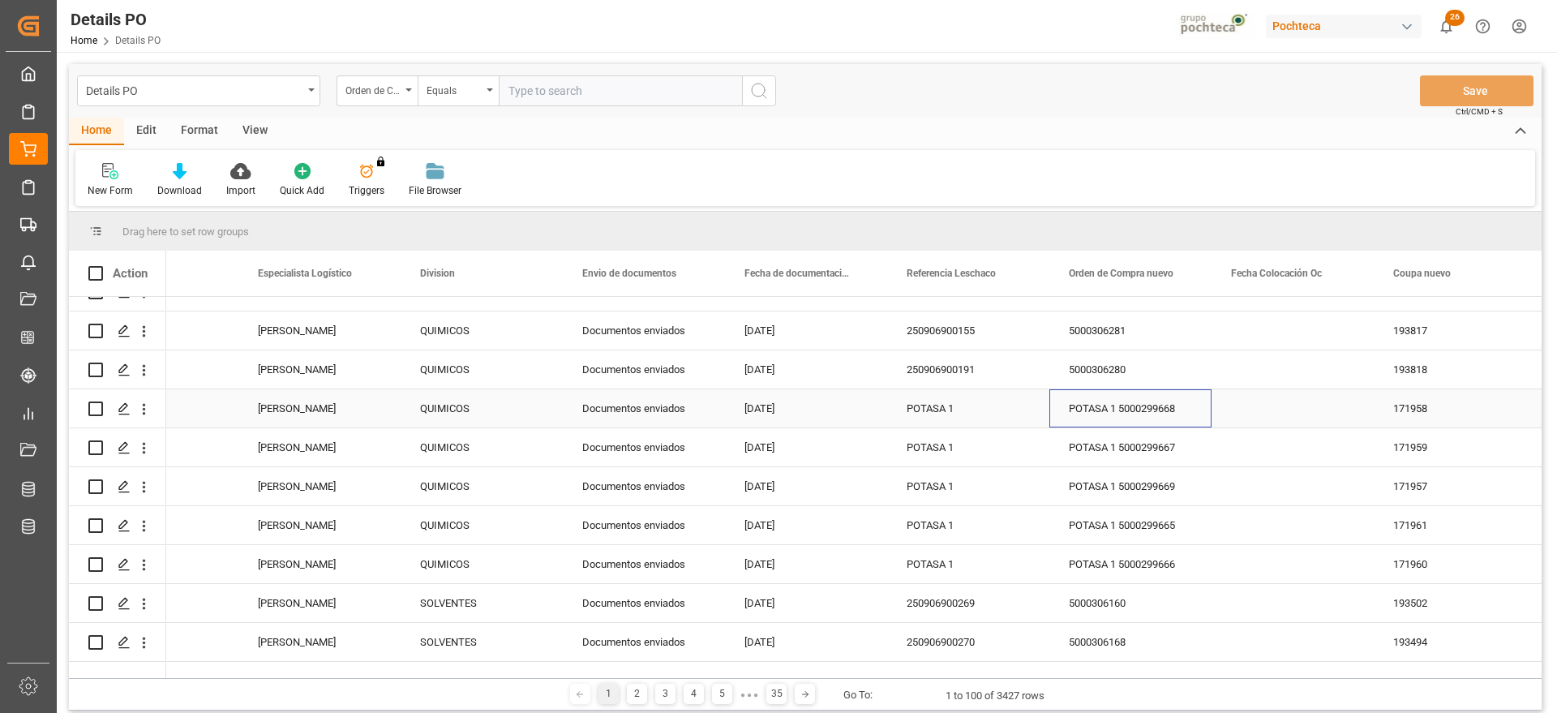
click at [1142, 409] on div "POTASA 1 5000299668" at bounding box center [1131, 408] width 162 height 38
click at [950, 407] on div "POTASA 1" at bounding box center [968, 408] width 162 height 38
drag, startPoint x: 965, startPoint y: 406, endPoint x: 895, endPoint y: 413, distance: 70.1
click at [895, 413] on div "POTASA 1" at bounding box center [968, 417] width 162 height 57
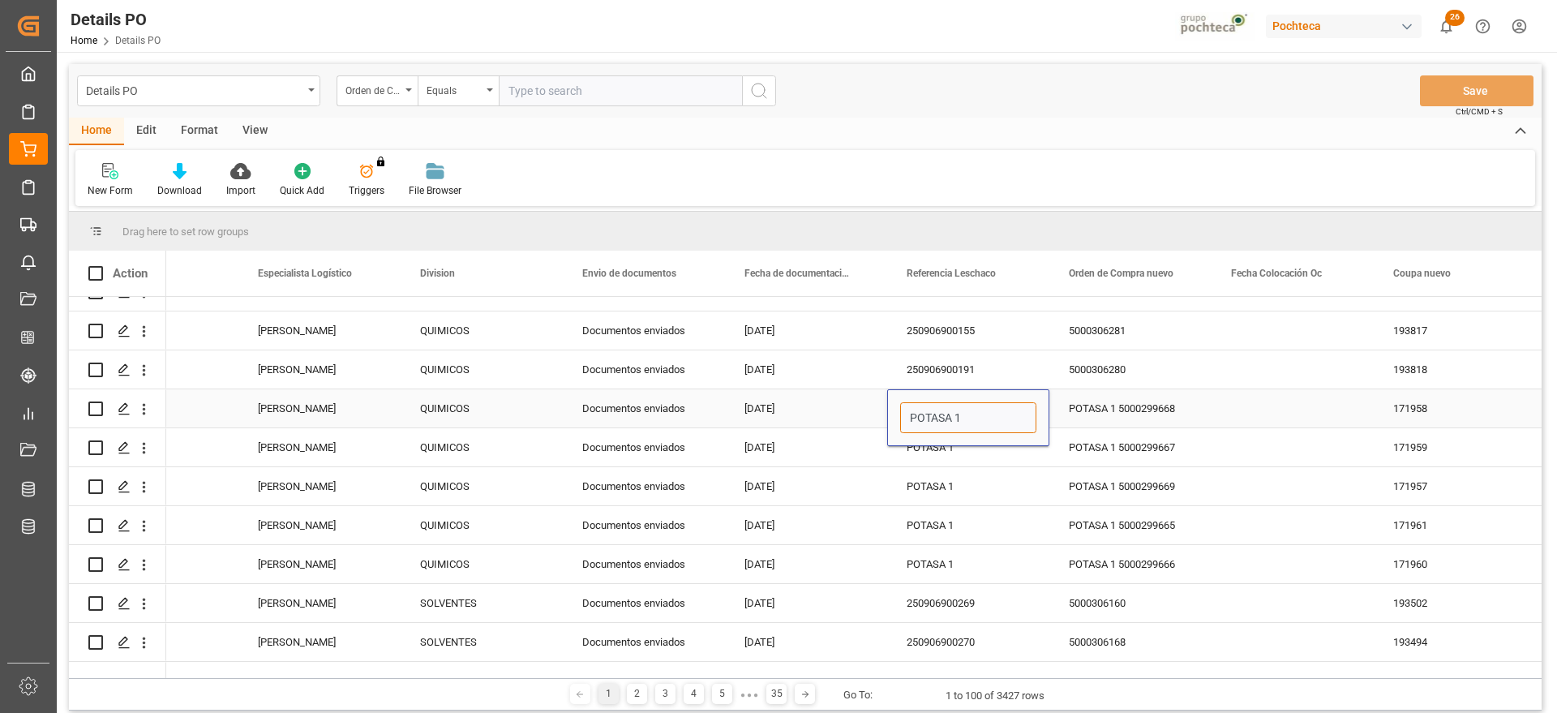
paste input "250906900194"
type input "250906900194"
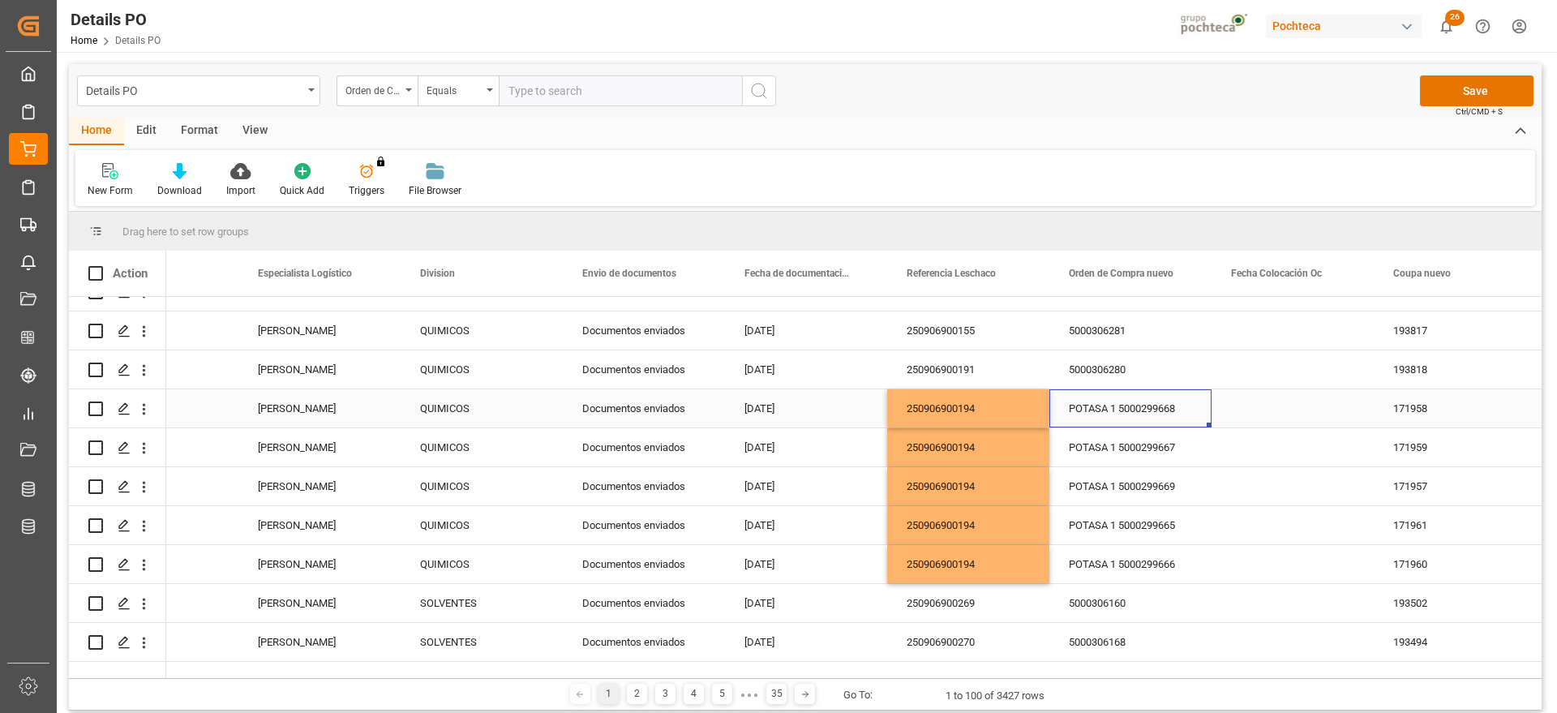
click at [1149, 410] on div "POTASA 1 5000299668" at bounding box center [1131, 408] width 162 height 38
click at [783, 444] on div "[DATE]" at bounding box center [806, 447] width 162 height 38
click at [1450, 81] on button "Save" at bounding box center [1477, 90] width 114 height 31
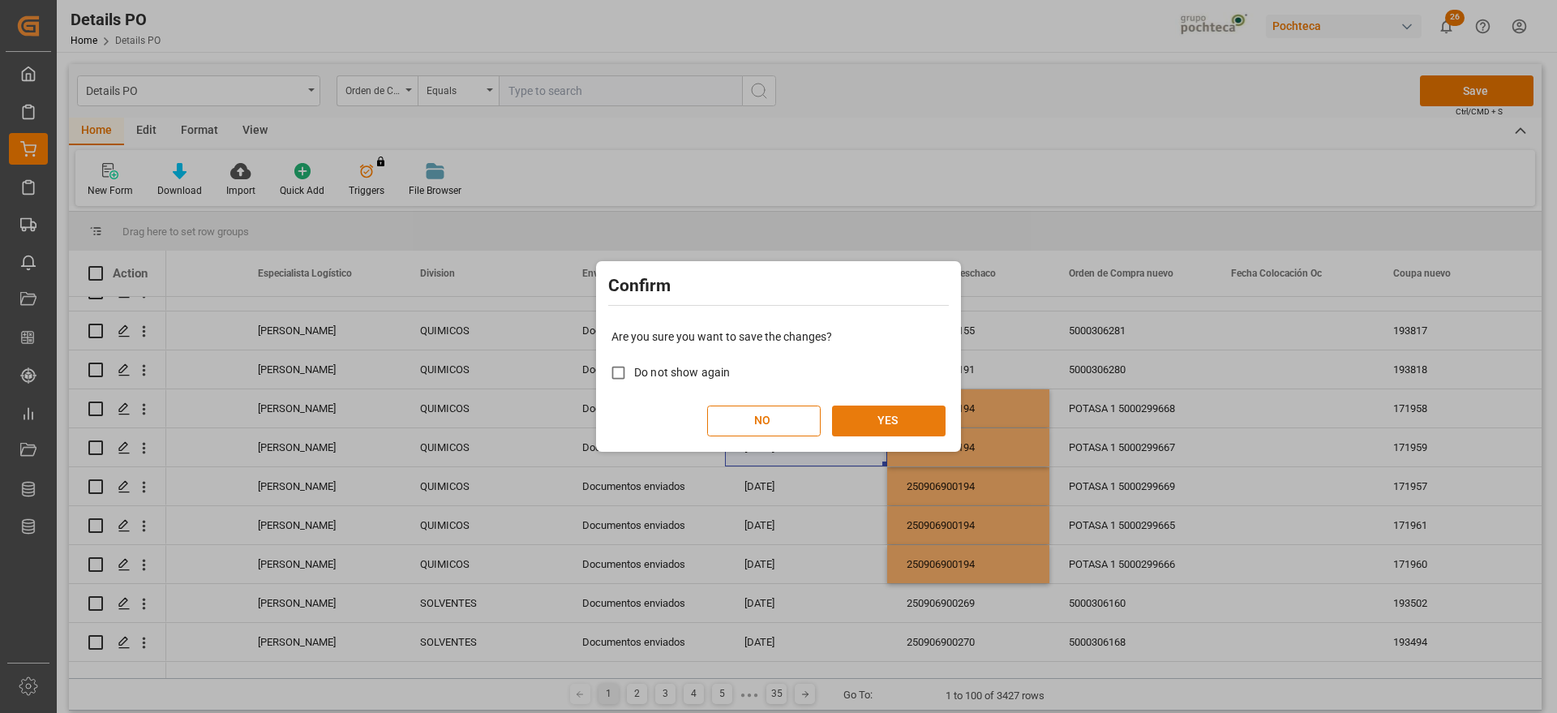
click at [905, 408] on button "YES" at bounding box center [889, 421] width 114 height 31
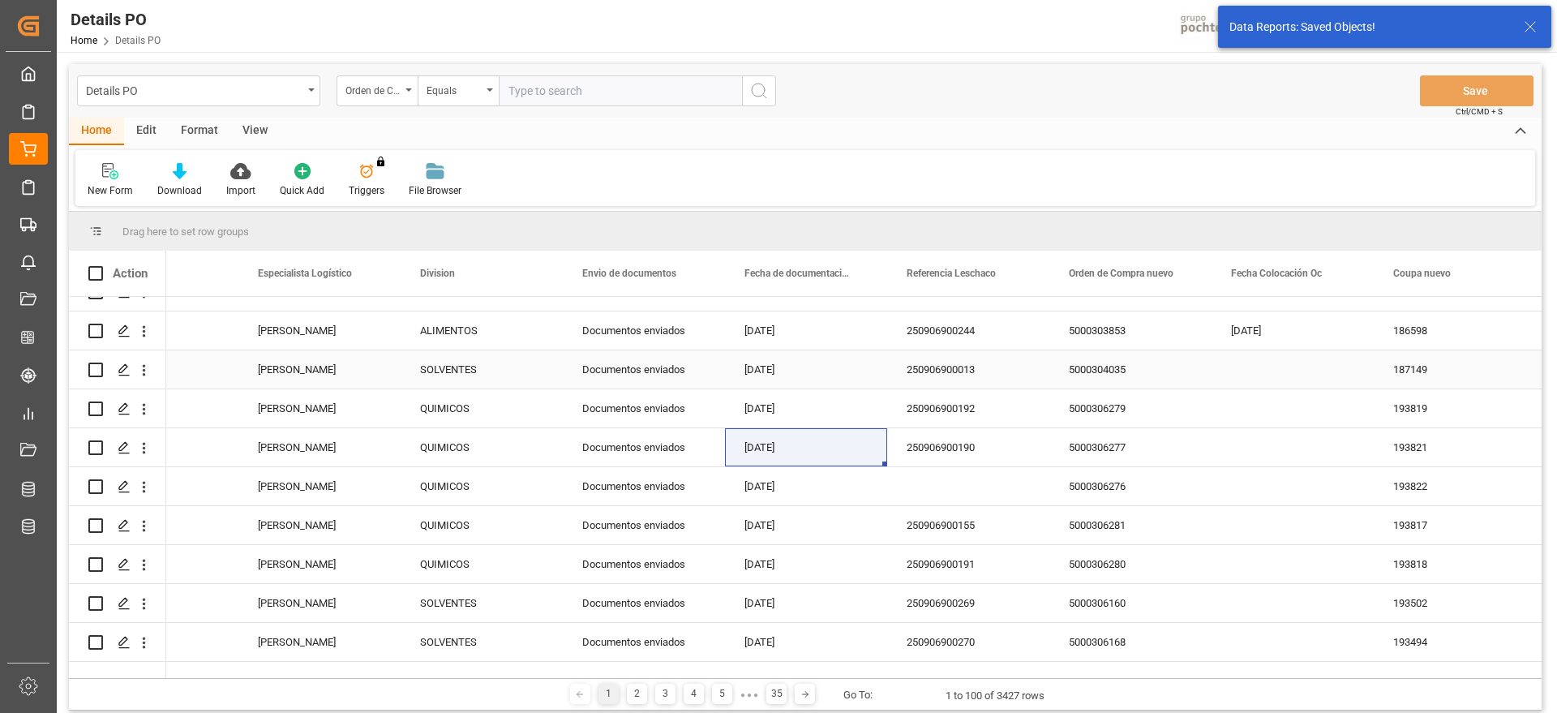
scroll to position [0, 0]
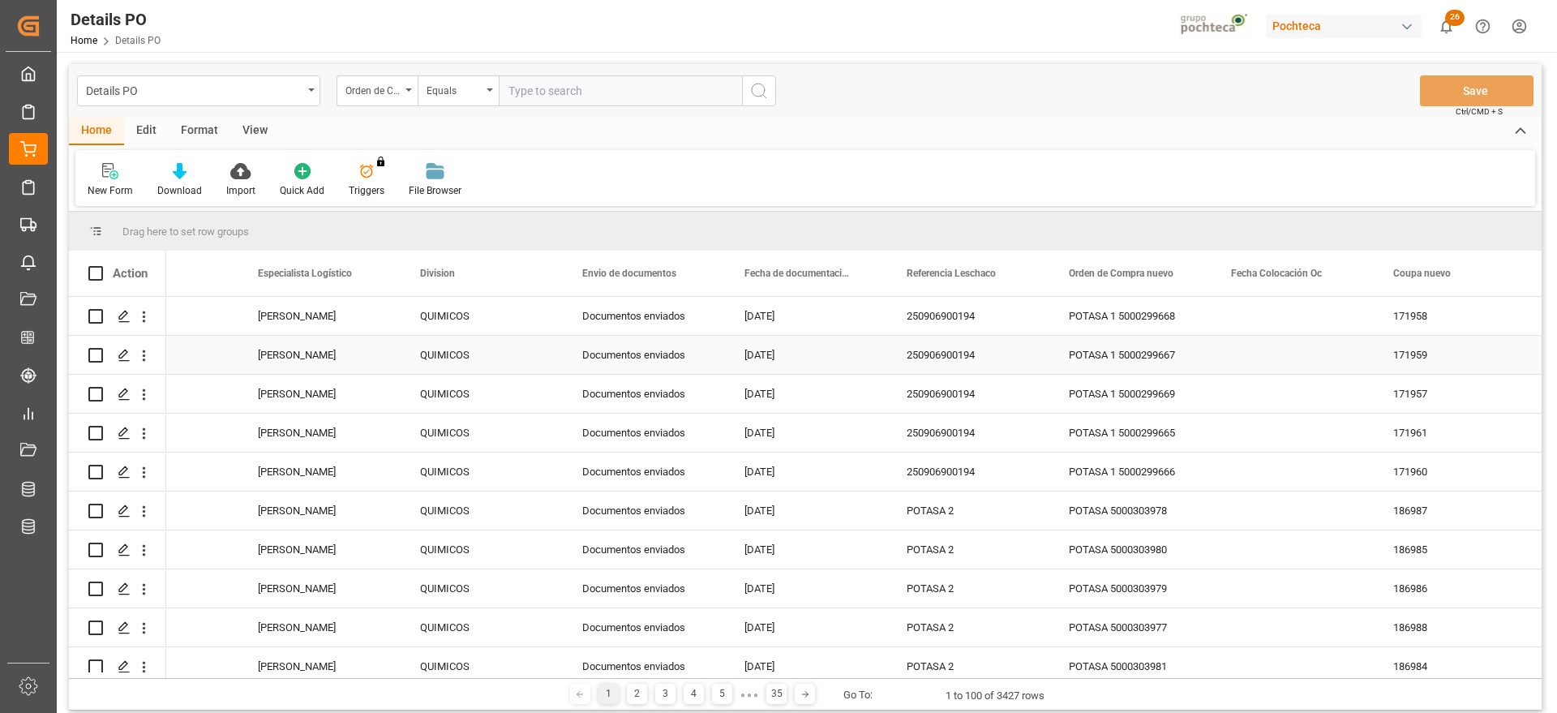
click at [961, 327] on div "250906900194" at bounding box center [968, 316] width 162 height 38
